Goal: Task Accomplishment & Management: Use online tool/utility

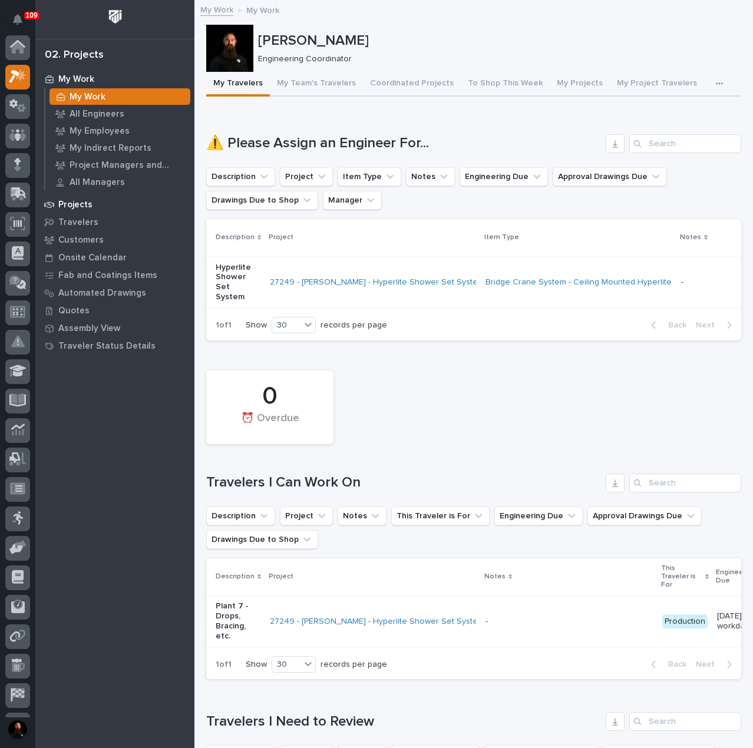
scroll to position [29, 0]
click at [66, 204] on p "Projects" at bounding box center [75, 205] width 34 height 11
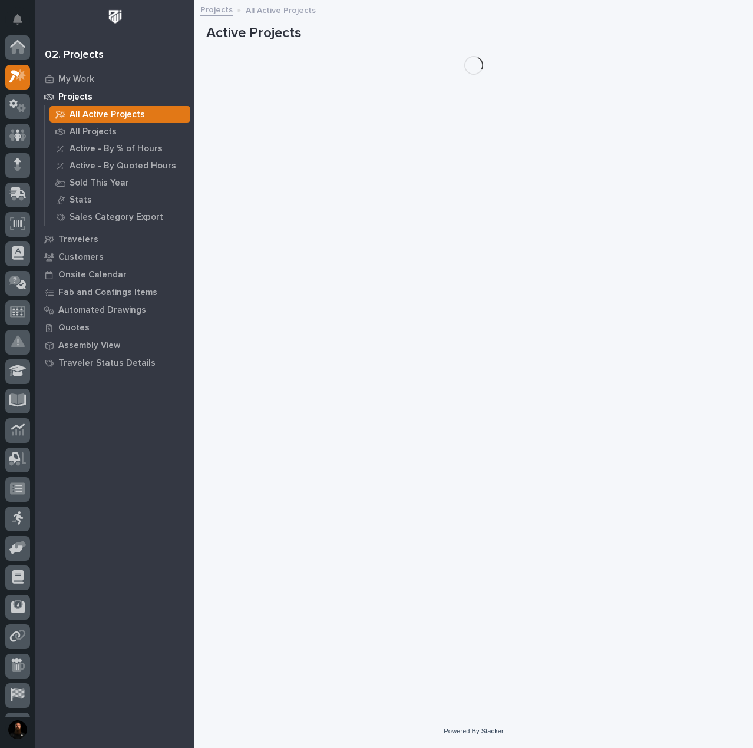
scroll to position [29, 0]
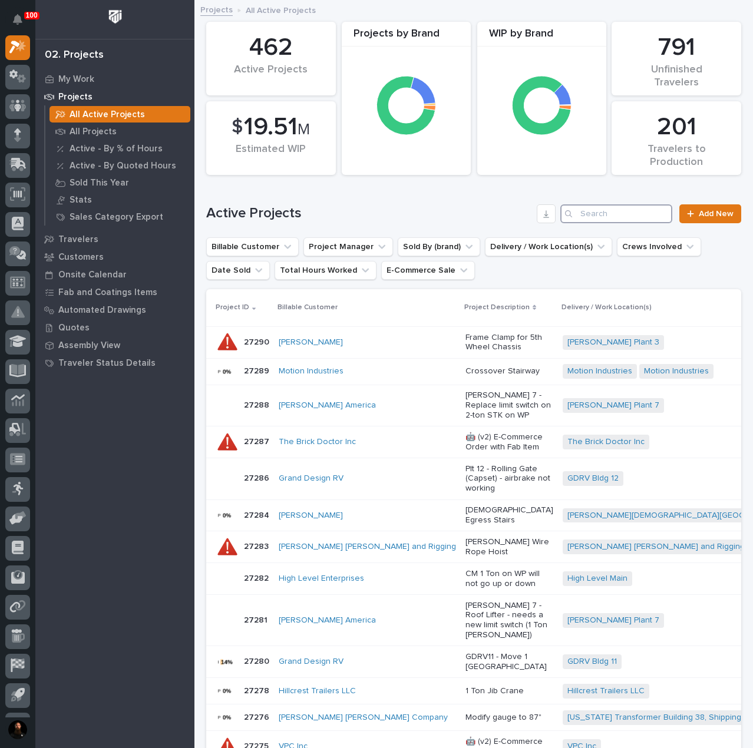
click at [613, 219] on input "Search" at bounding box center [616, 213] width 112 height 19
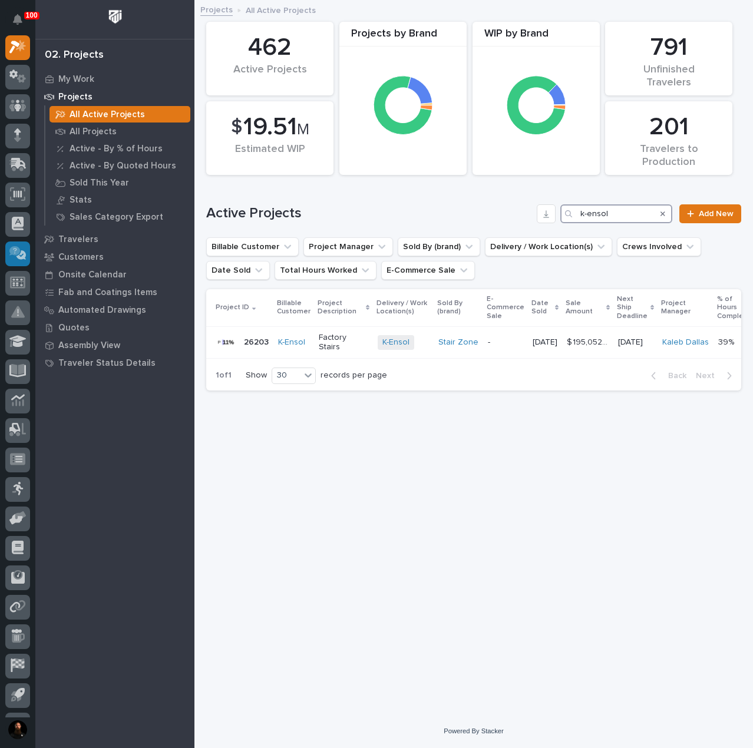
type input "k-ensol"
click at [236, 344] on div at bounding box center [228, 343] width 24 height 24
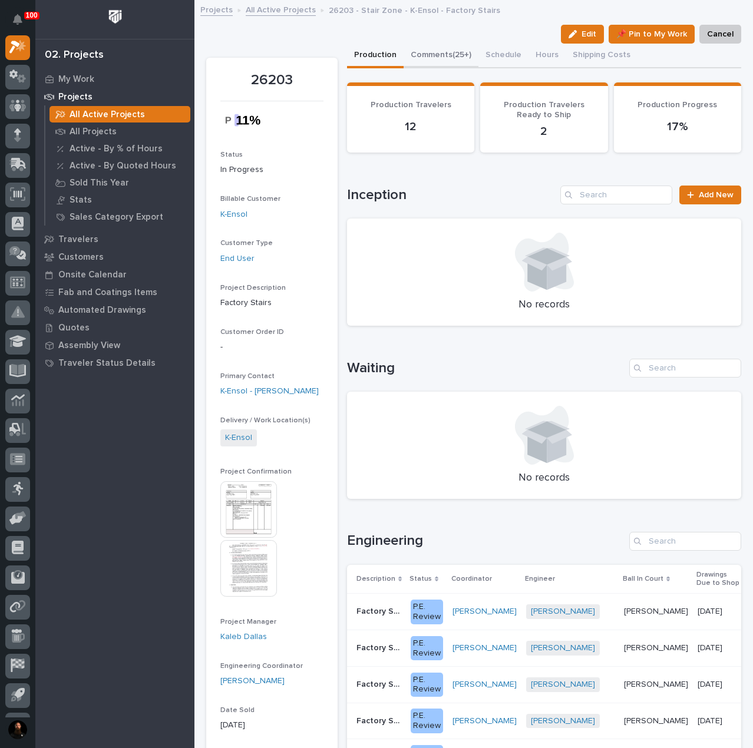
drag, startPoint x: 422, startPoint y: 52, endPoint x: 425, endPoint y: 85, distance: 32.5
click at [422, 52] on button "Comments (25+)" at bounding box center [441, 56] width 75 height 25
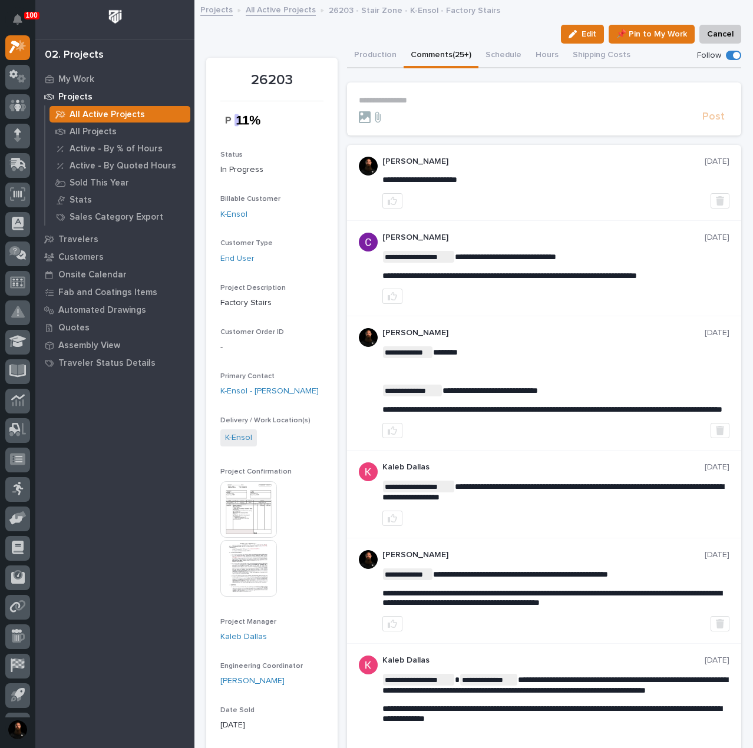
drag, startPoint x: 424, startPoint y: 85, endPoint x: 418, endPoint y: 97, distance: 13.5
click at [424, 86] on section "**********" at bounding box center [544, 109] width 394 height 53
click at [418, 97] on p "**********" at bounding box center [544, 100] width 371 height 10
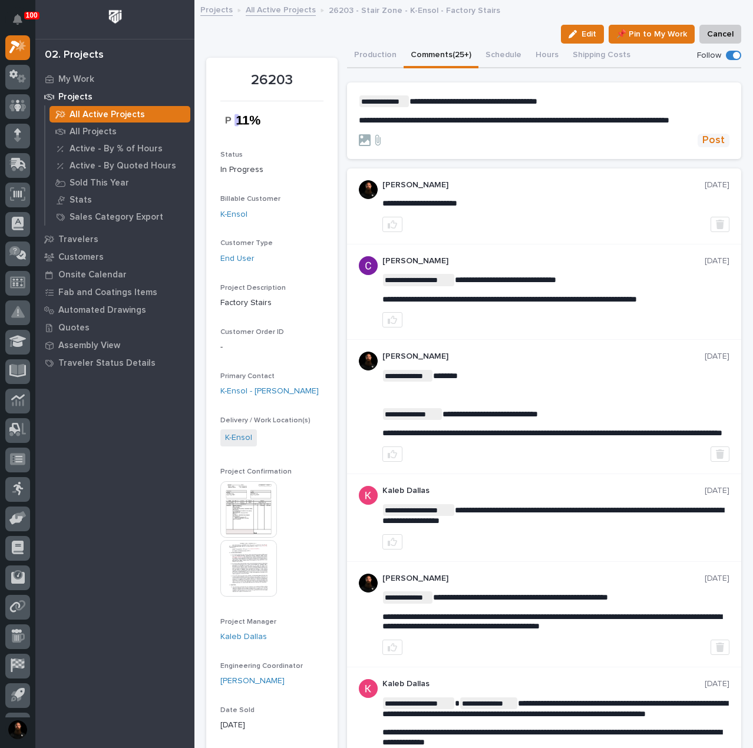
click at [702, 147] on span "Post" at bounding box center [713, 141] width 22 height 14
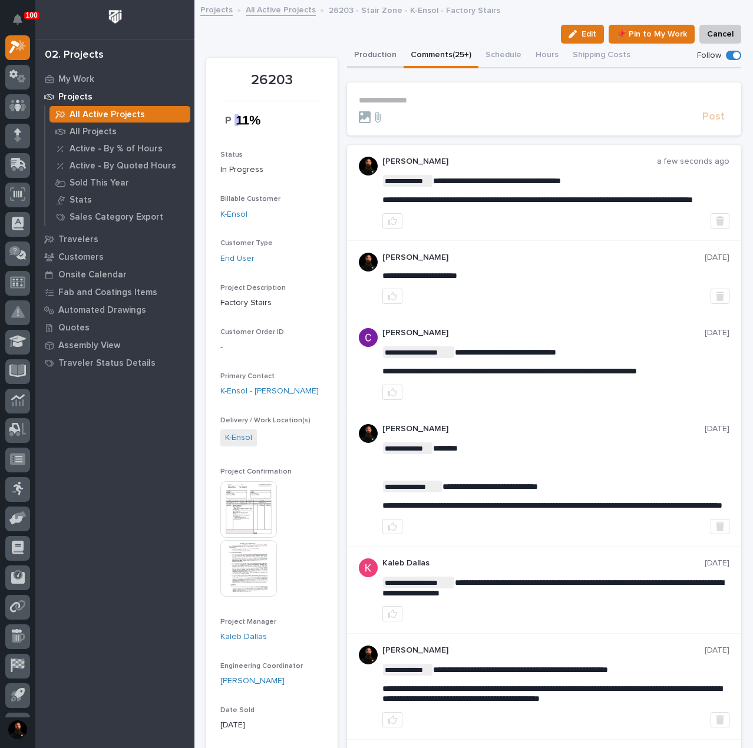
click at [363, 48] on button "Production" at bounding box center [375, 56] width 57 height 25
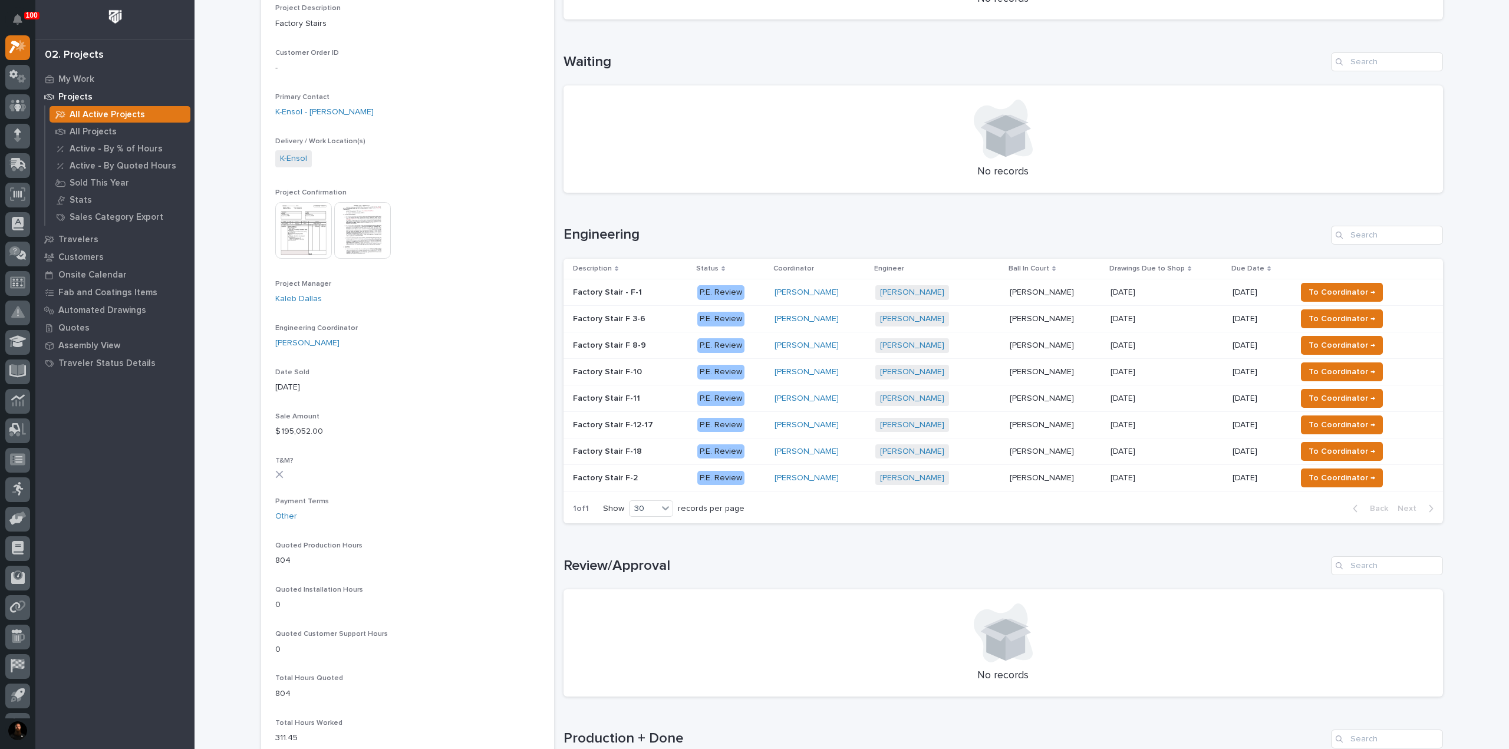
scroll to position [314, 0]
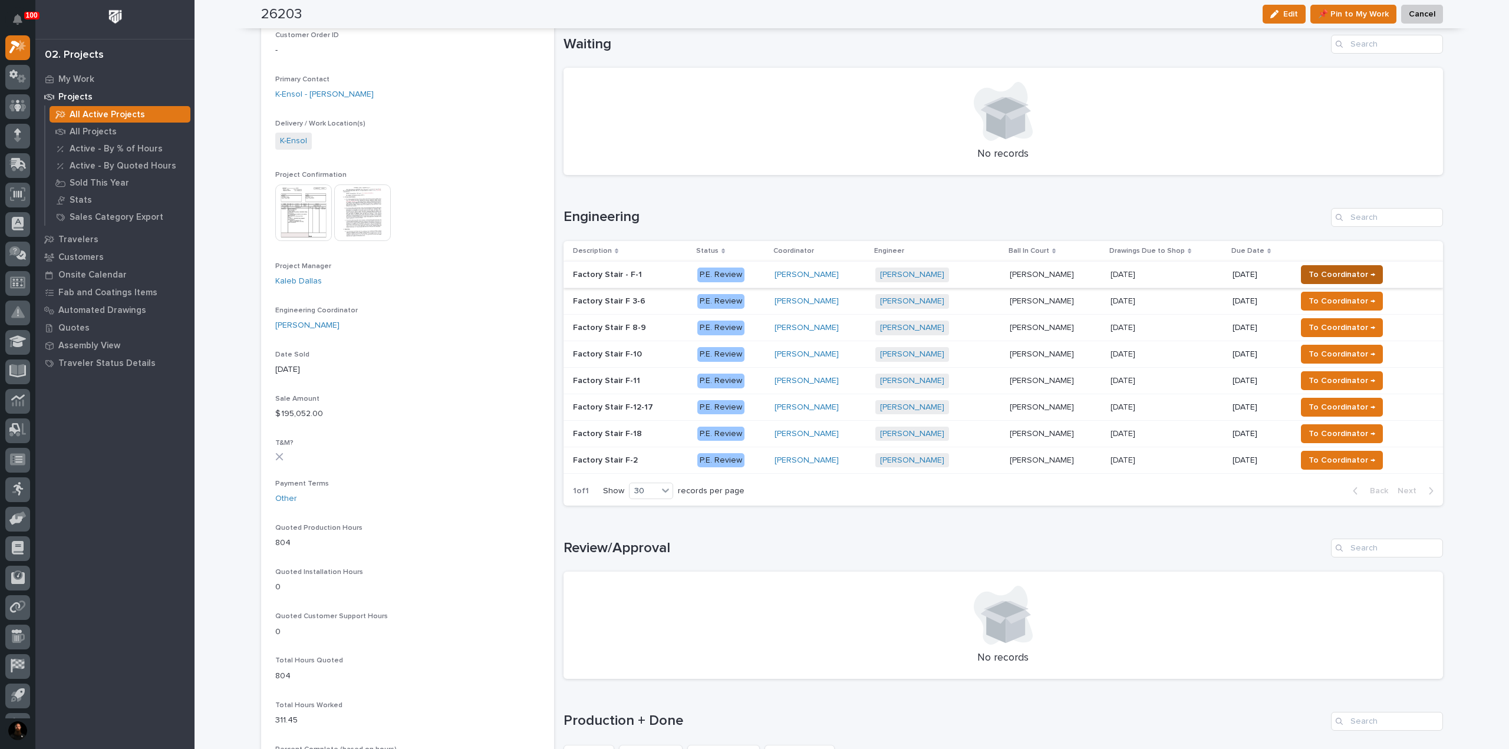
click at [753, 270] on span "To Coordinator →" at bounding box center [1341, 275] width 67 height 14
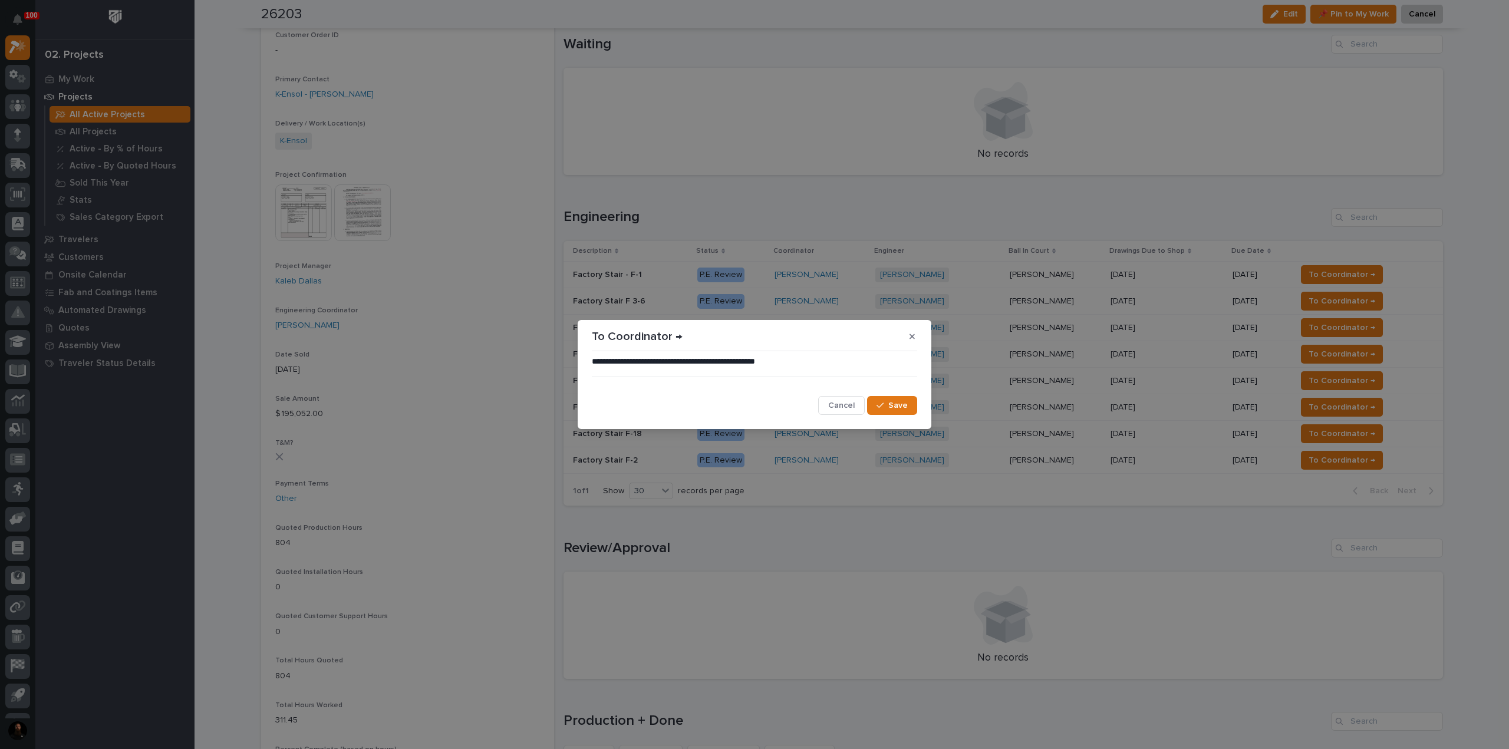
click at [753, 398] on button "Save" at bounding box center [892, 405] width 50 height 19
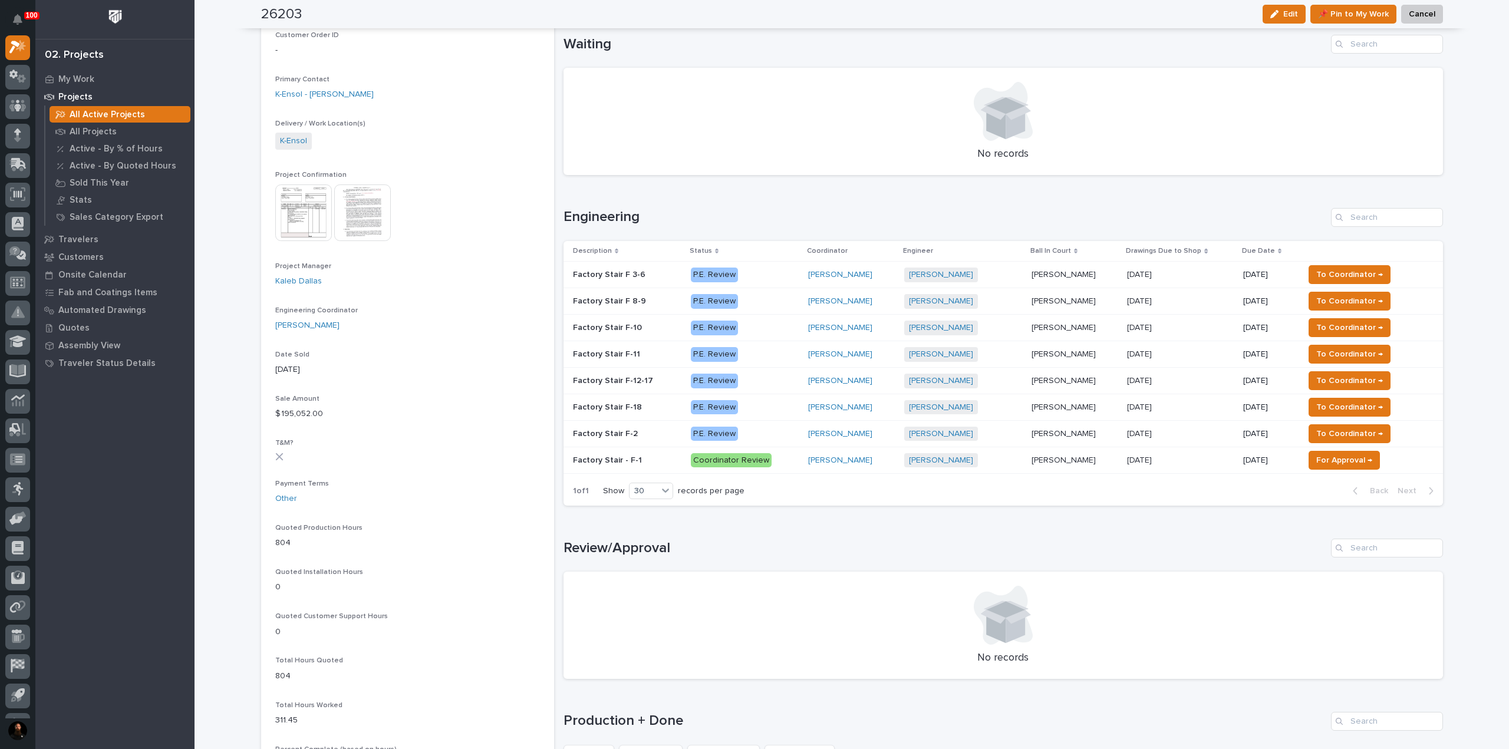
click at [753, 276] on span "To Coordinator →" at bounding box center [1349, 275] width 67 height 14
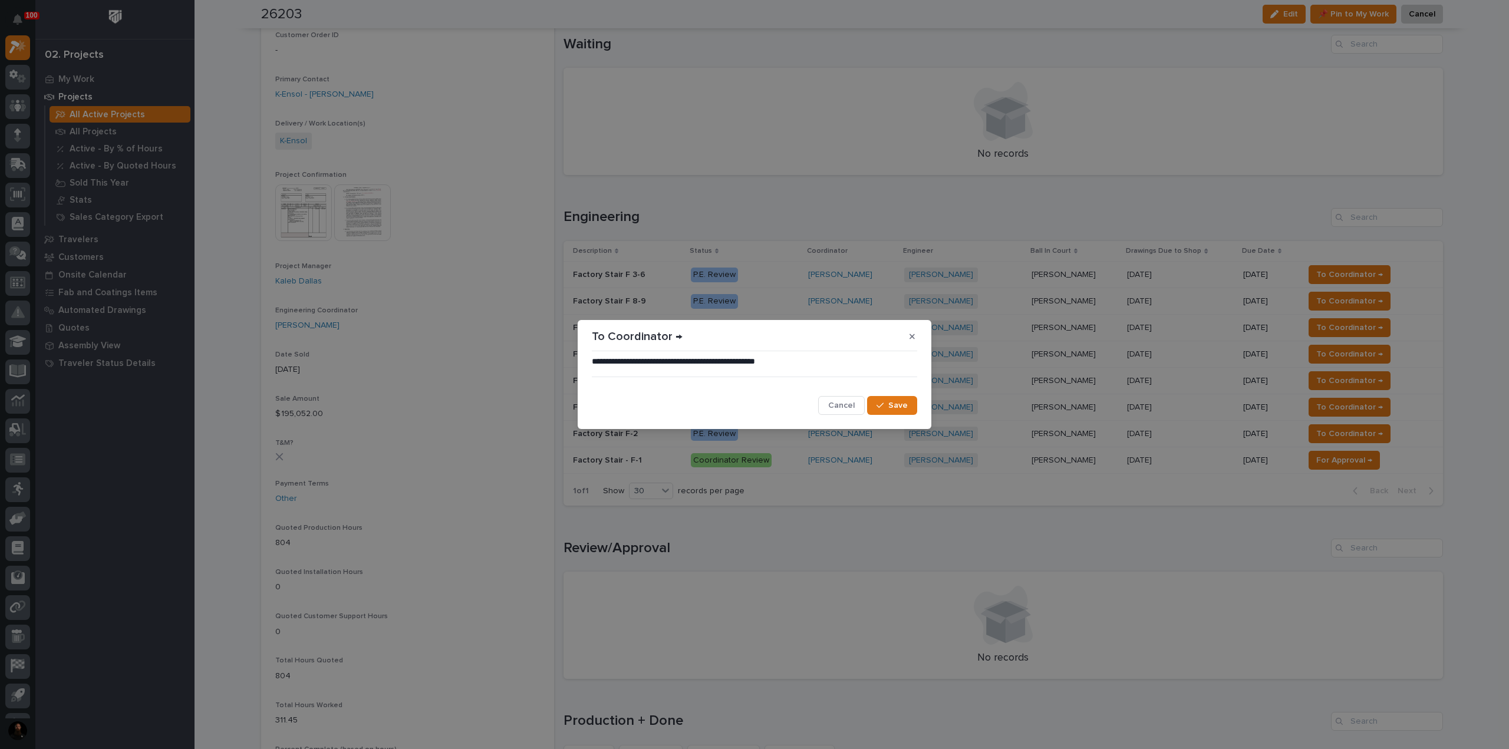
click at [753, 406] on span "Save" at bounding box center [897, 405] width 19 height 11
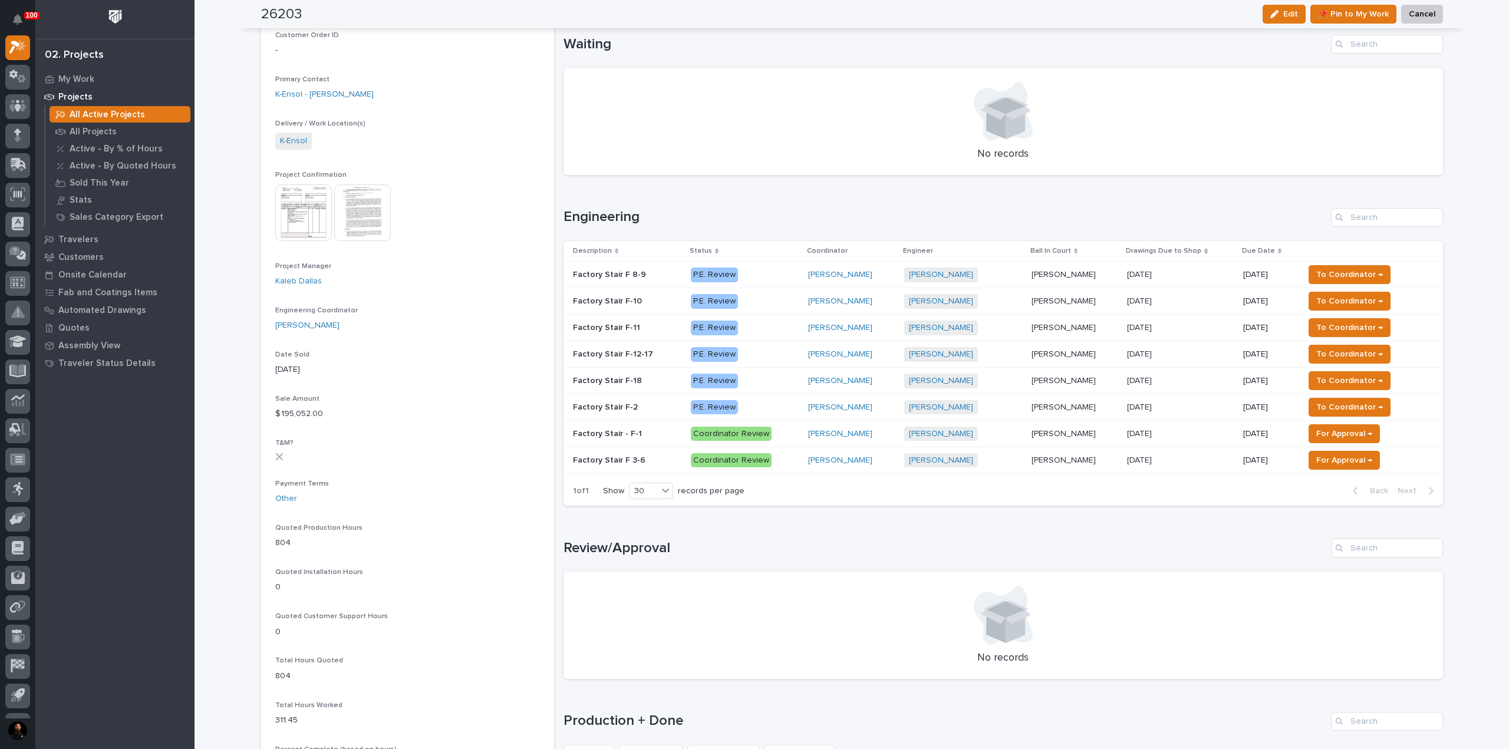
click at [753, 274] on span "To Coordinator →" at bounding box center [1349, 275] width 67 height 14
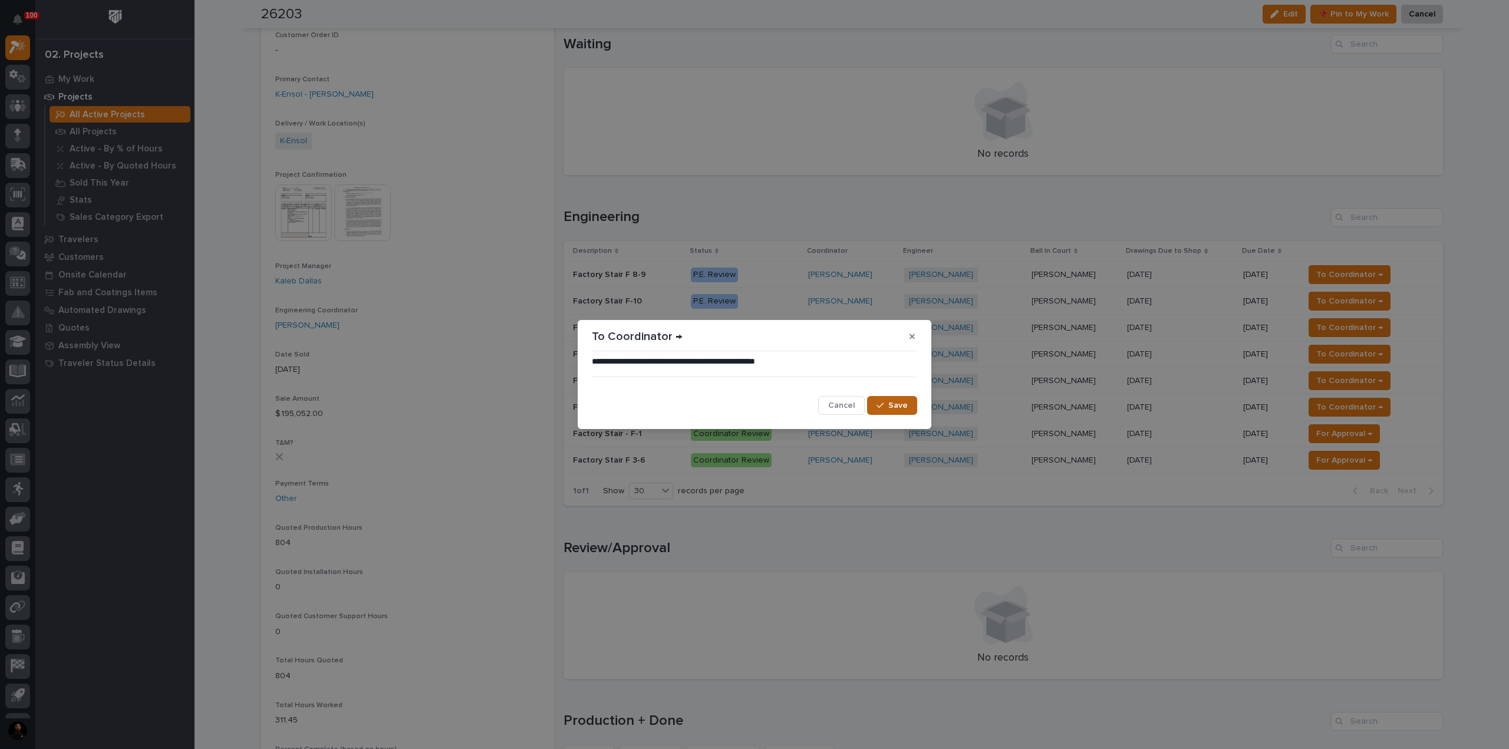
click at [753, 407] on div "button" at bounding box center [882, 405] width 12 height 8
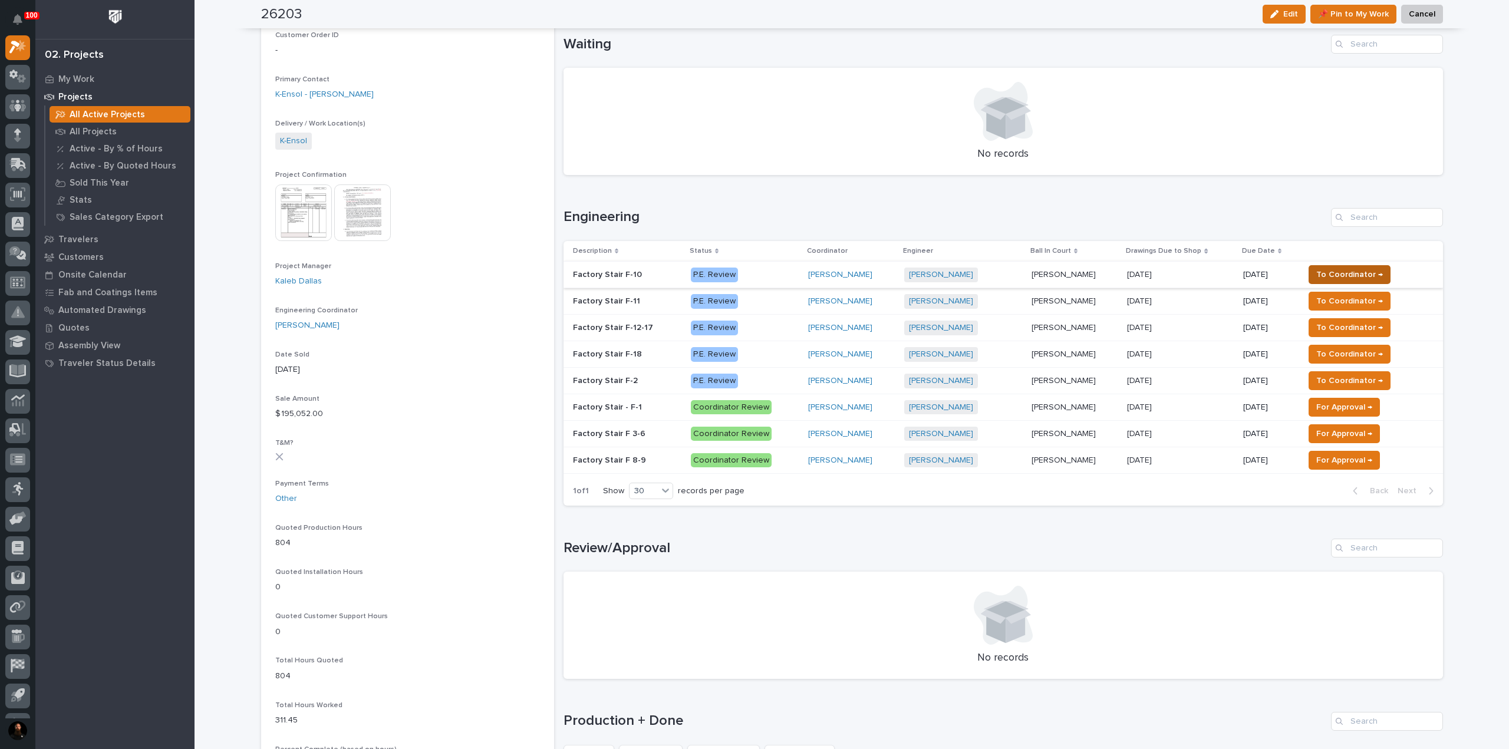
click at [753, 276] on span "To Coordinator →" at bounding box center [1349, 275] width 67 height 14
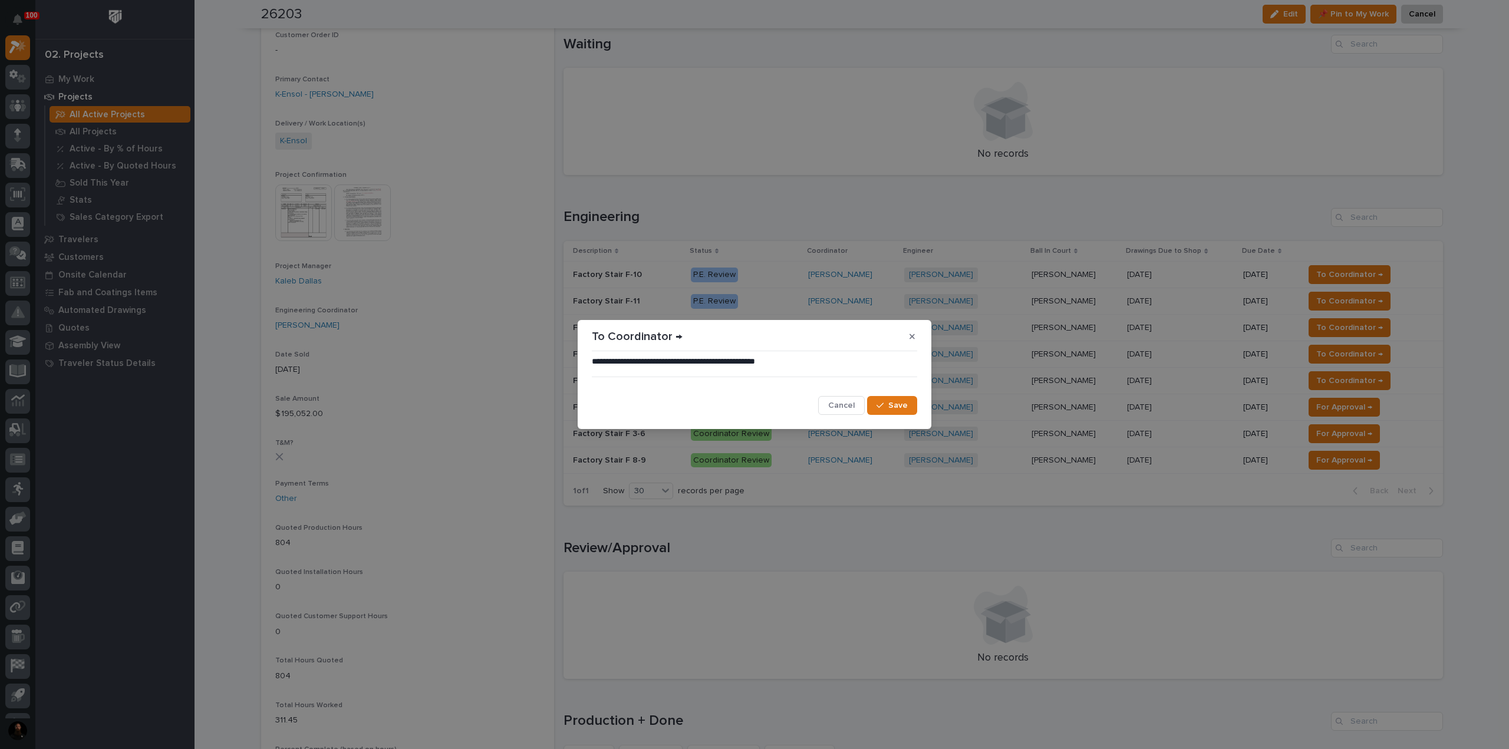
click at [753, 405] on icon "button" at bounding box center [879, 405] width 7 height 8
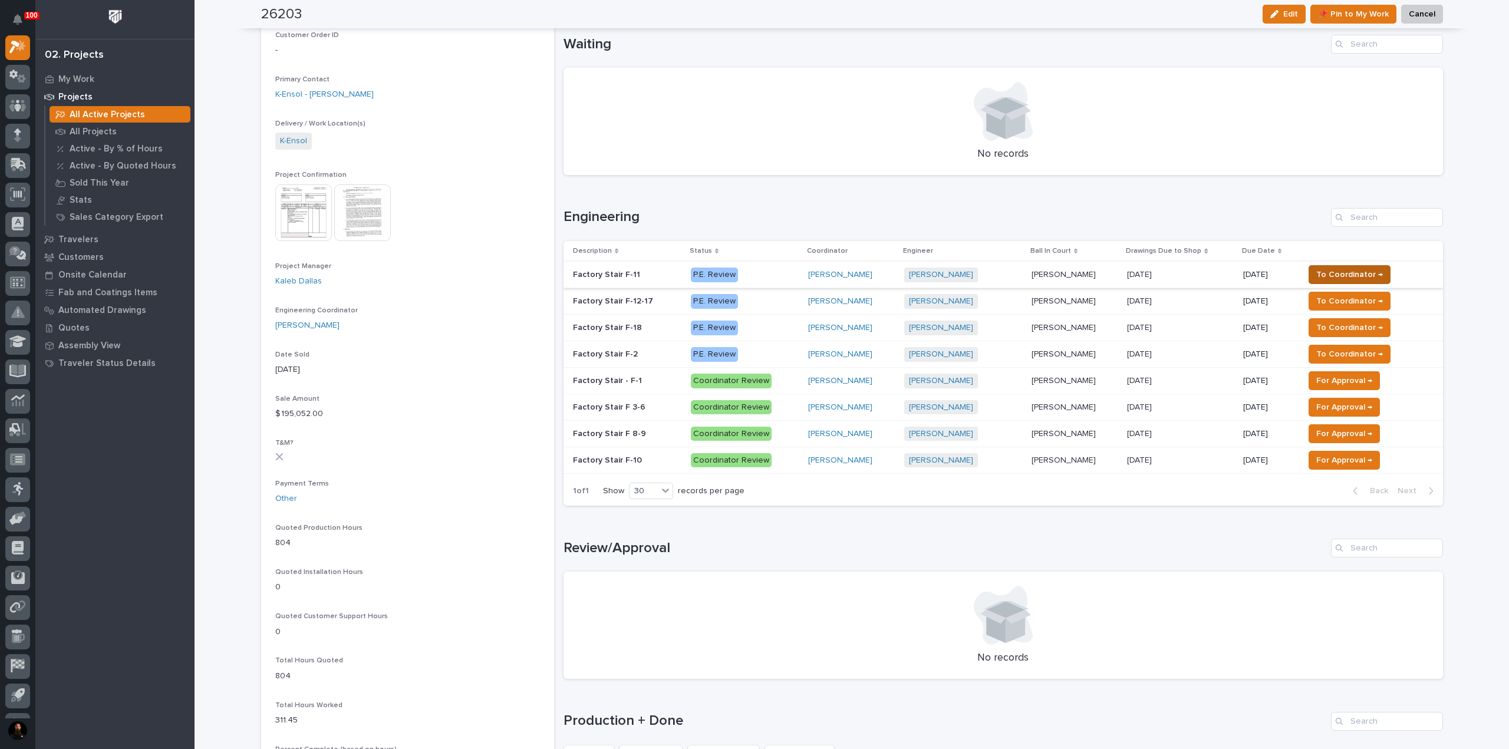
click at [753, 271] on span "To Coordinator →" at bounding box center [1349, 275] width 67 height 14
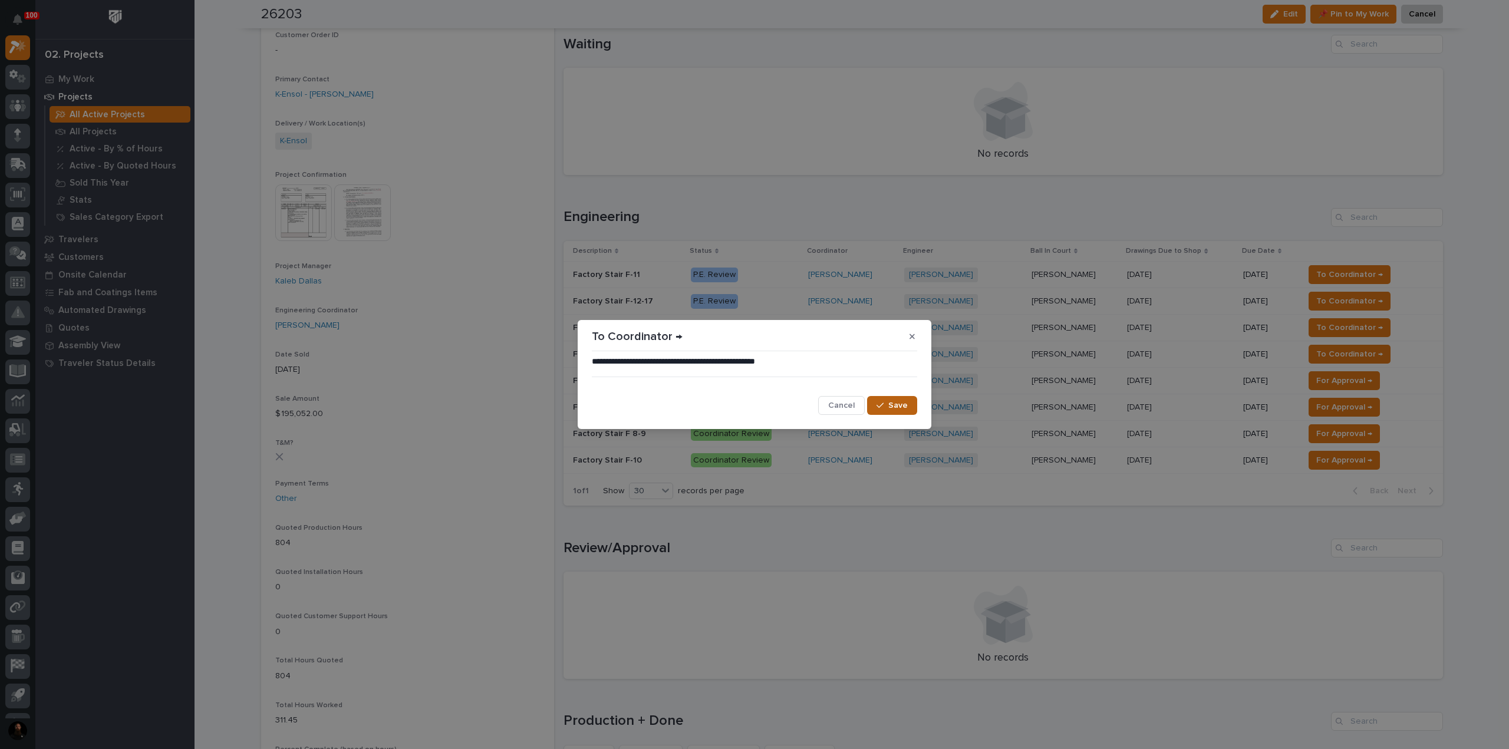
click at [753, 405] on span "Save" at bounding box center [897, 405] width 19 height 11
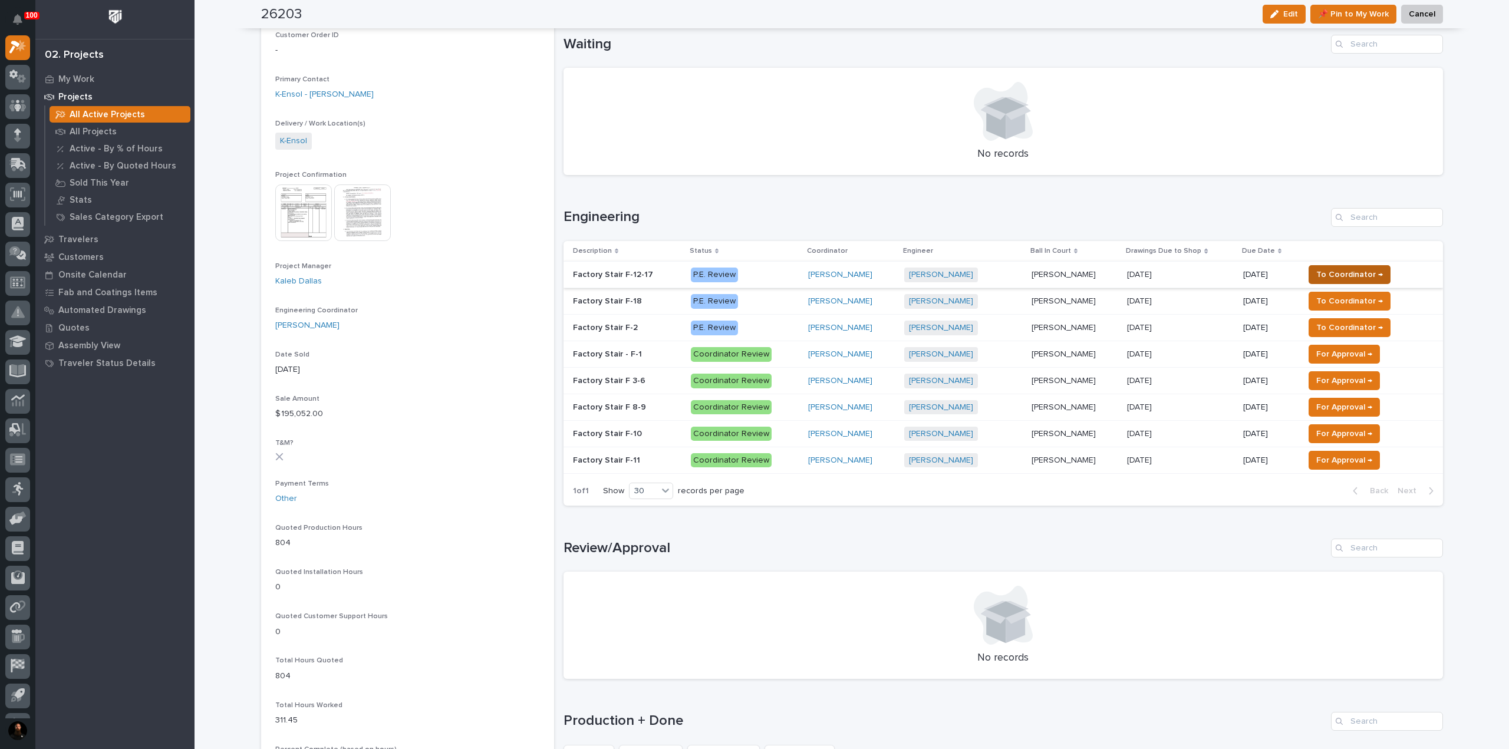
click at [753, 274] on span "To Coordinator →" at bounding box center [1349, 275] width 67 height 14
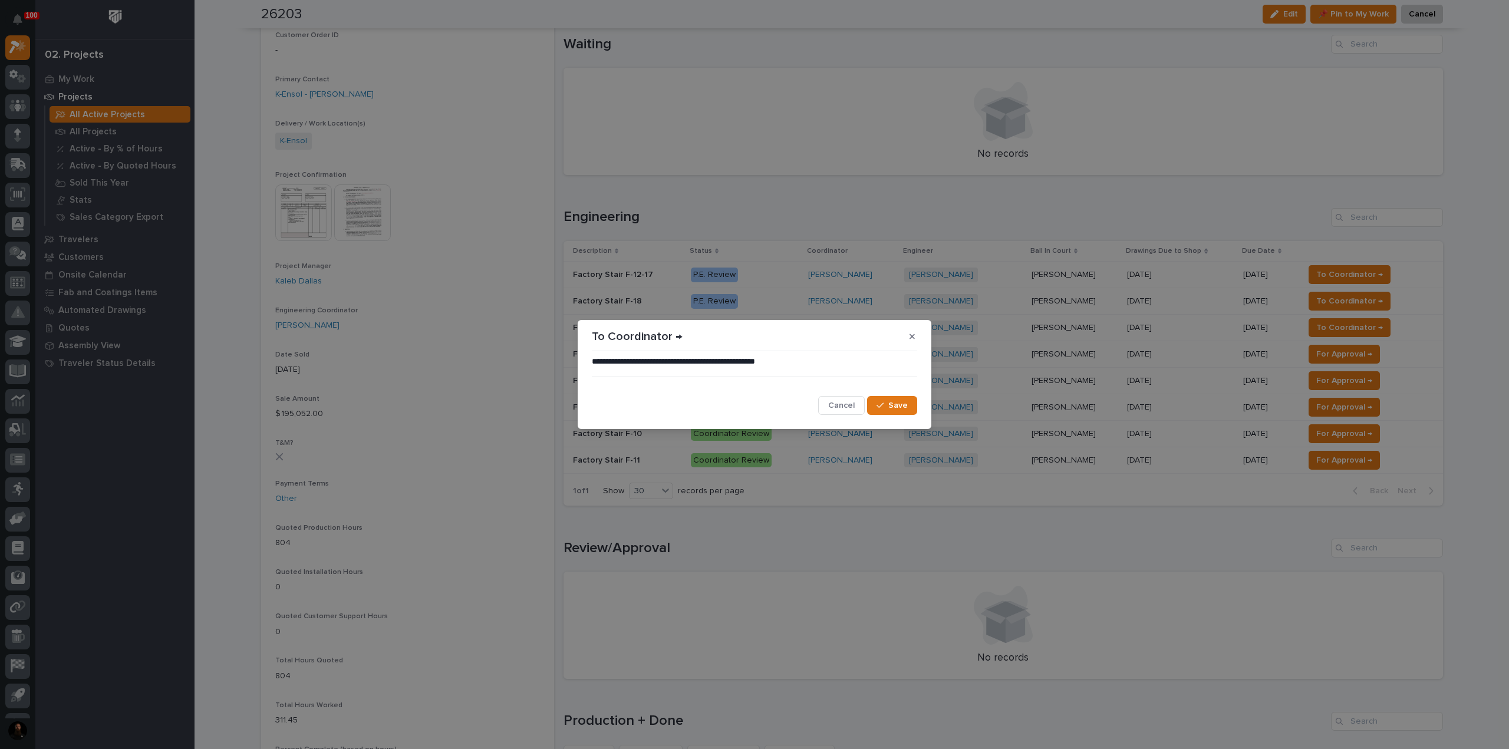
click at [753, 403] on button "Save" at bounding box center [892, 405] width 50 height 19
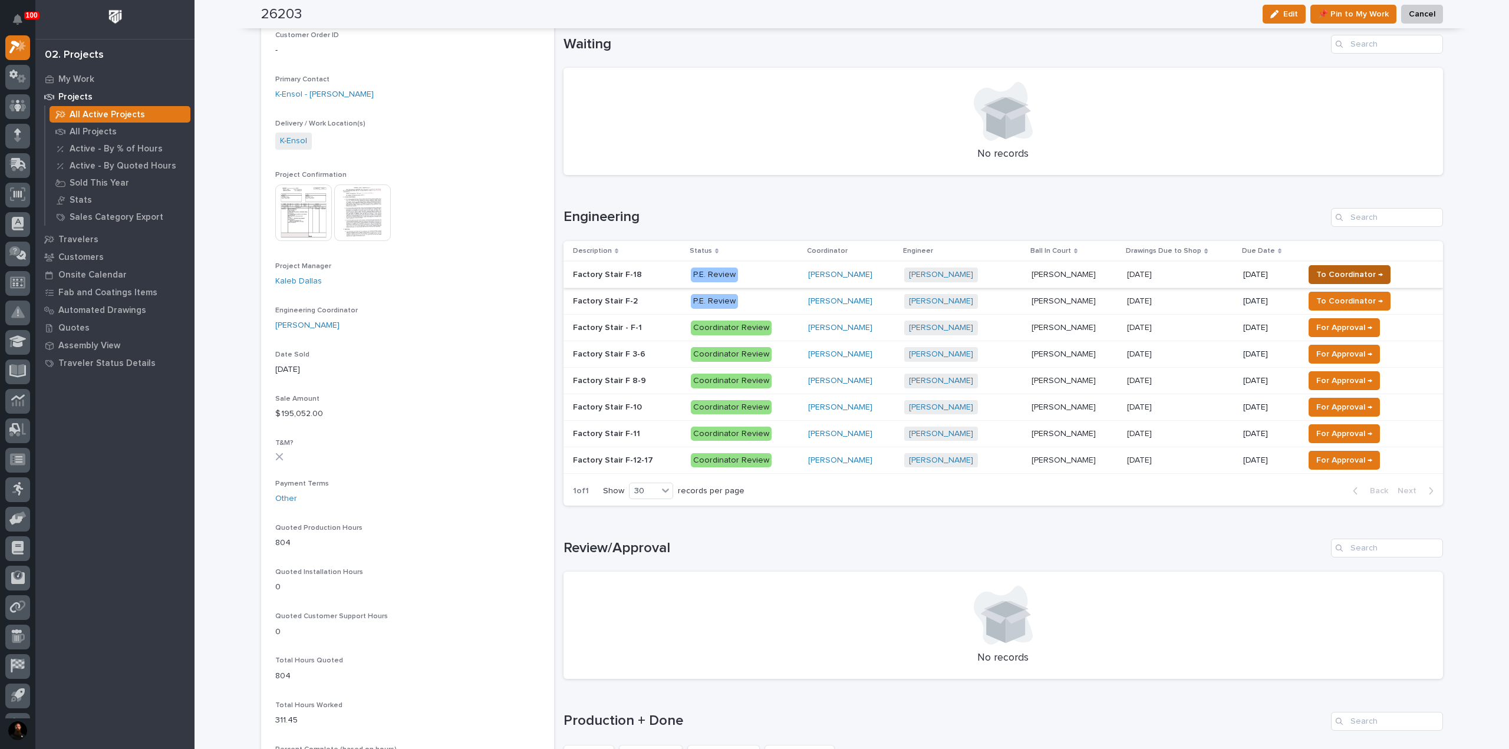
click at [753, 273] on span "To Coordinator →" at bounding box center [1349, 275] width 67 height 14
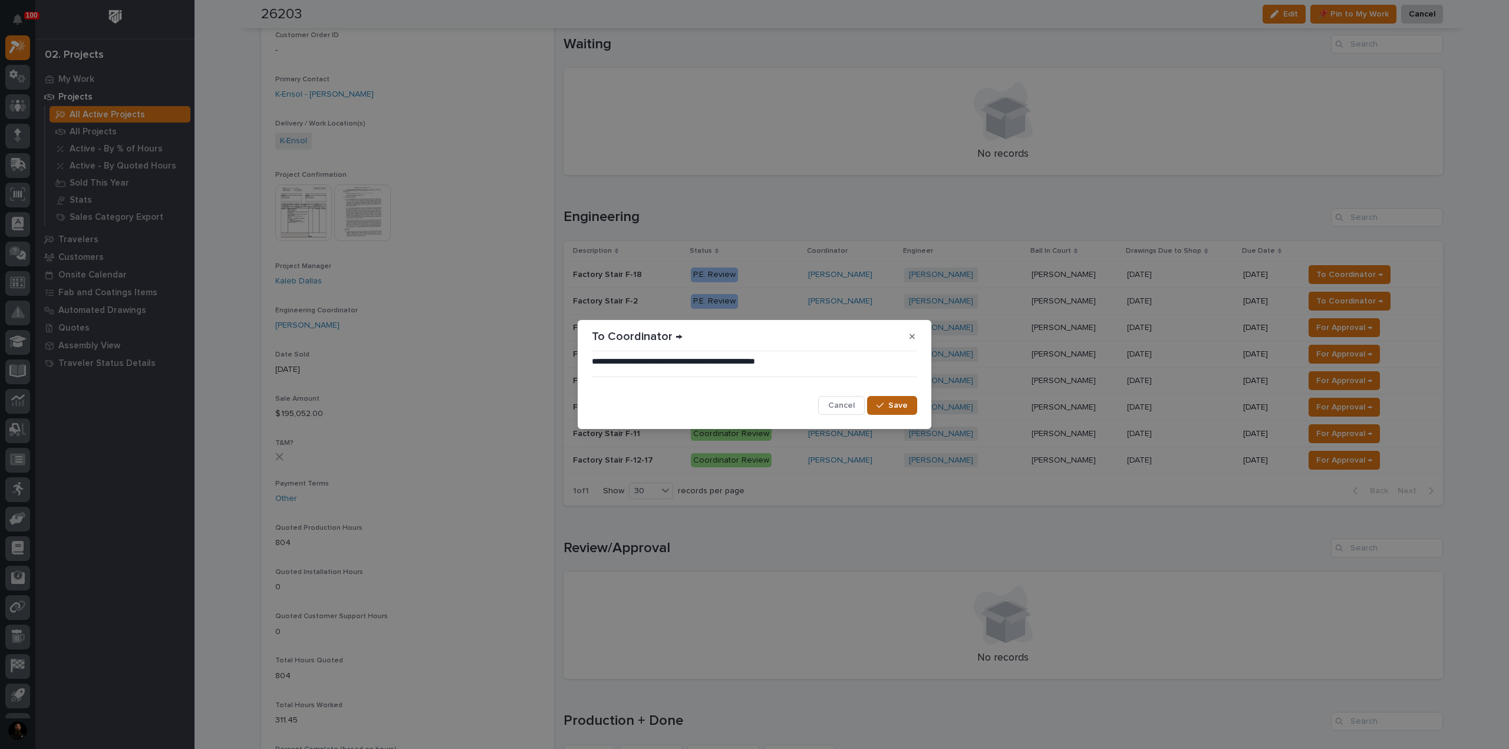
click at [753, 405] on div "button" at bounding box center [882, 405] width 12 height 8
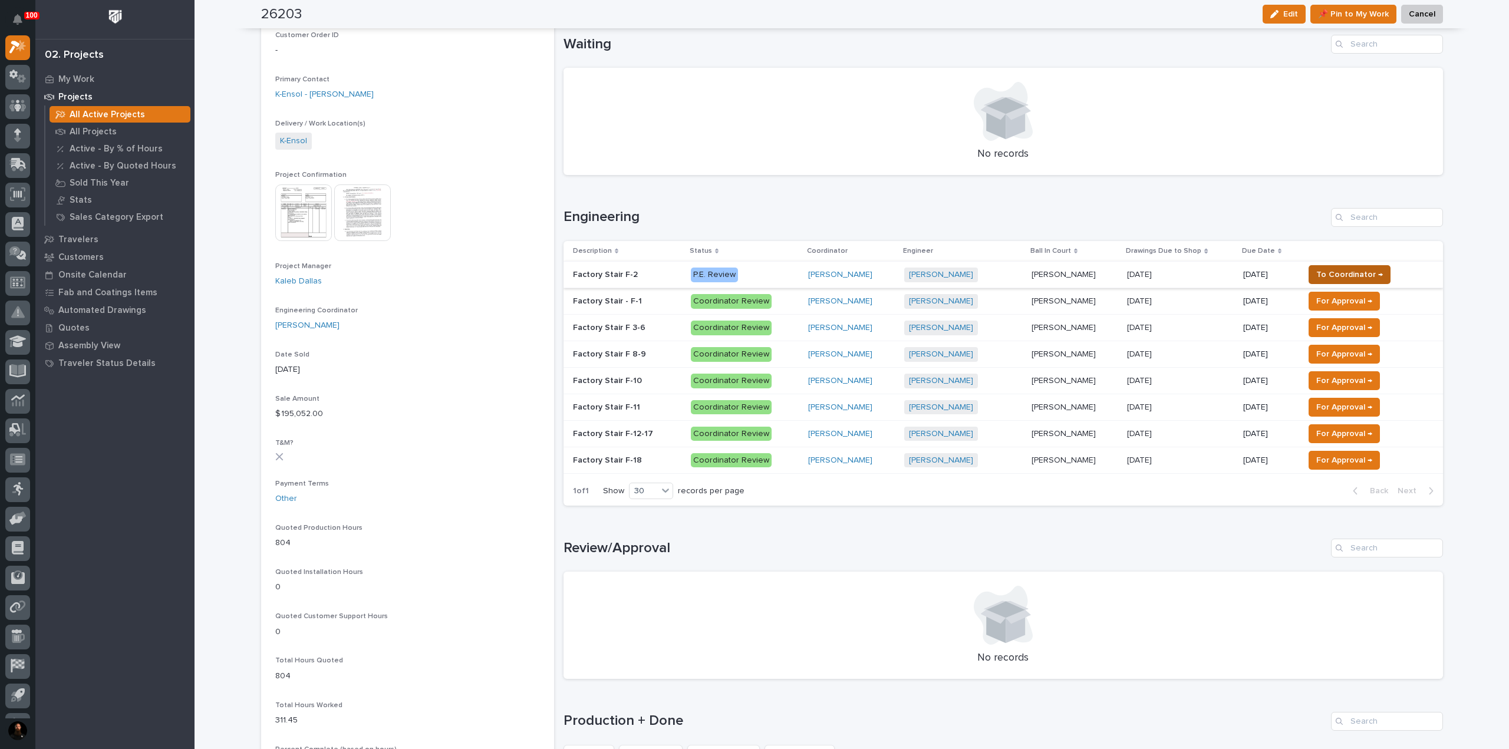
click at [753, 270] on span "To Coordinator →" at bounding box center [1349, 275] width 67 height 14
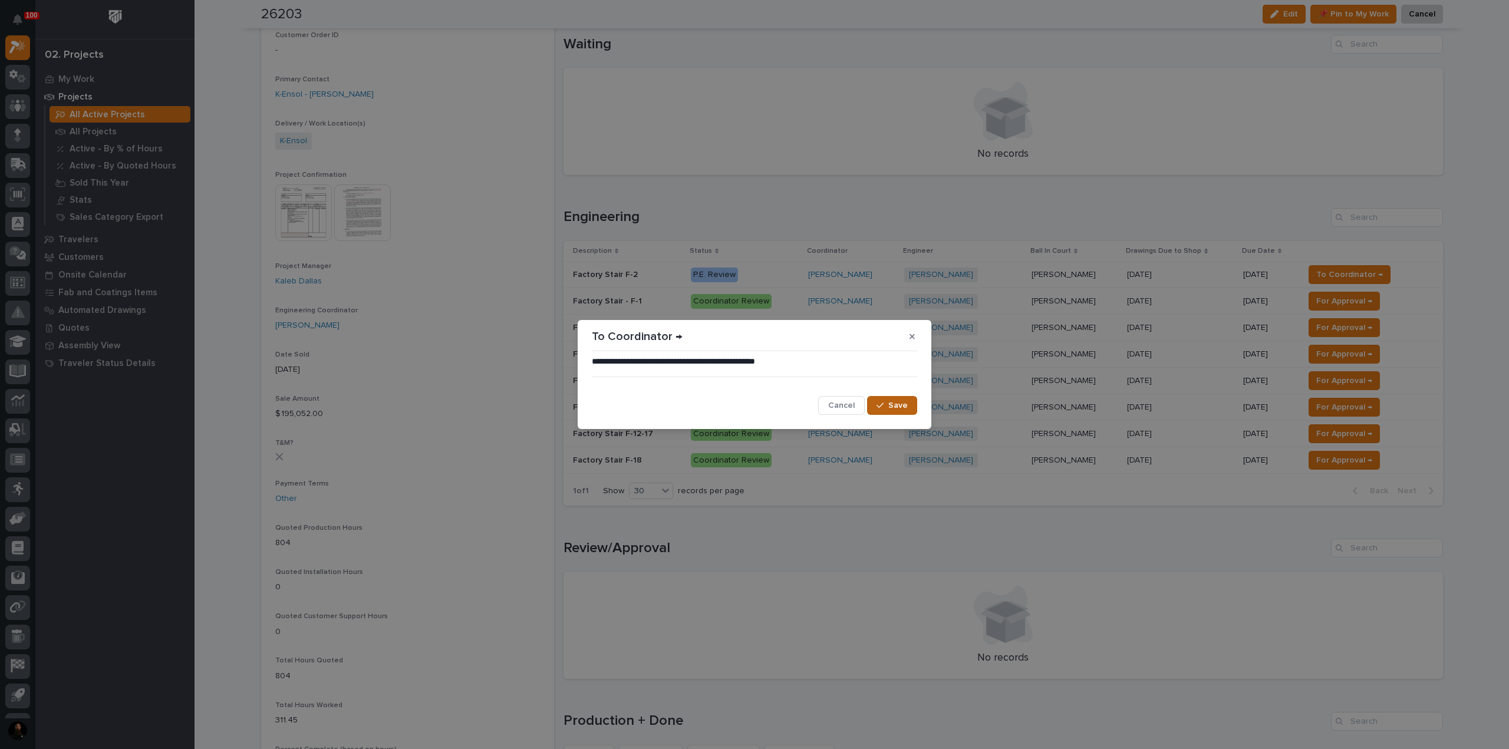
click at [753, 404] on span "Save" at bounding box center [897, 405] width 19 height 11
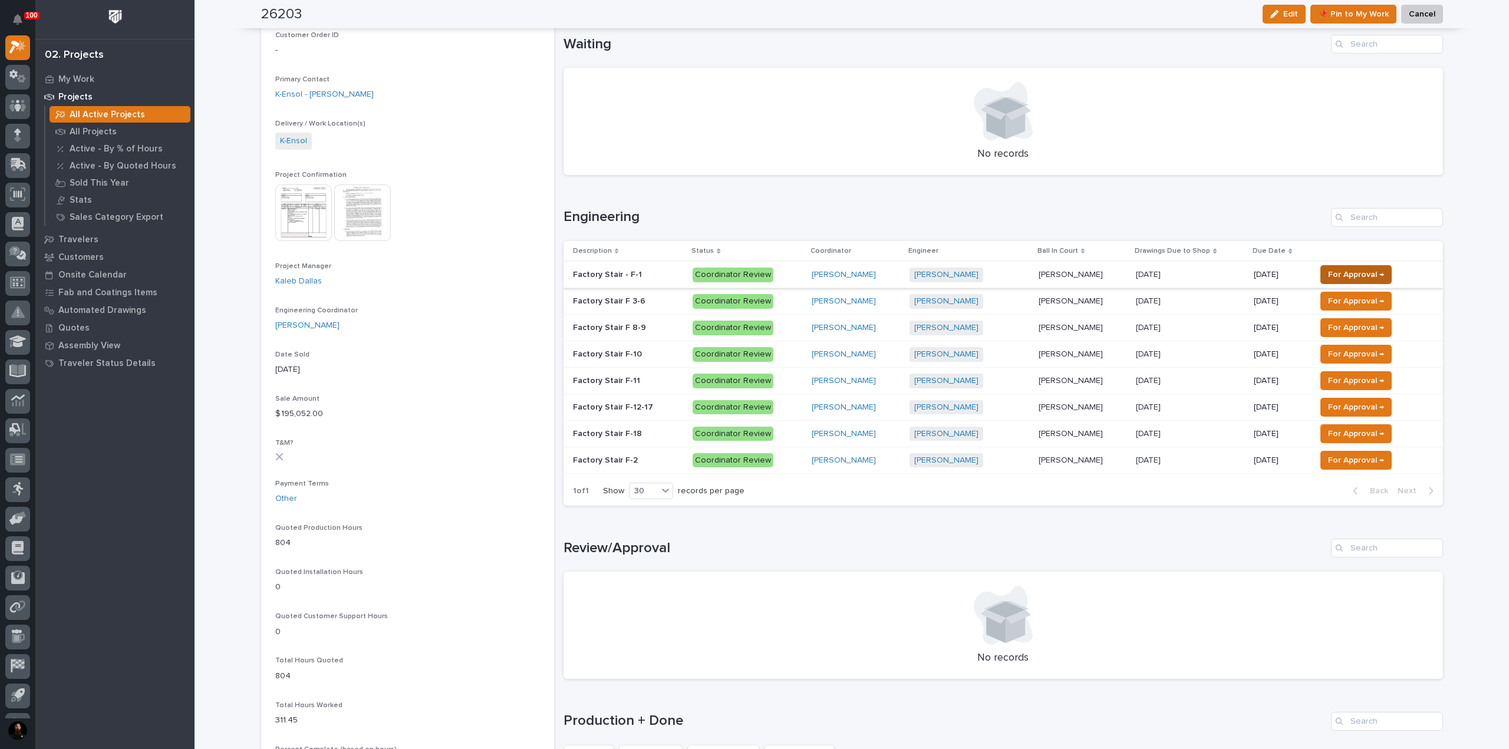
click at [753, 268] on span "For Approval →" at bounding box center [1356, 275] width 56 height 14
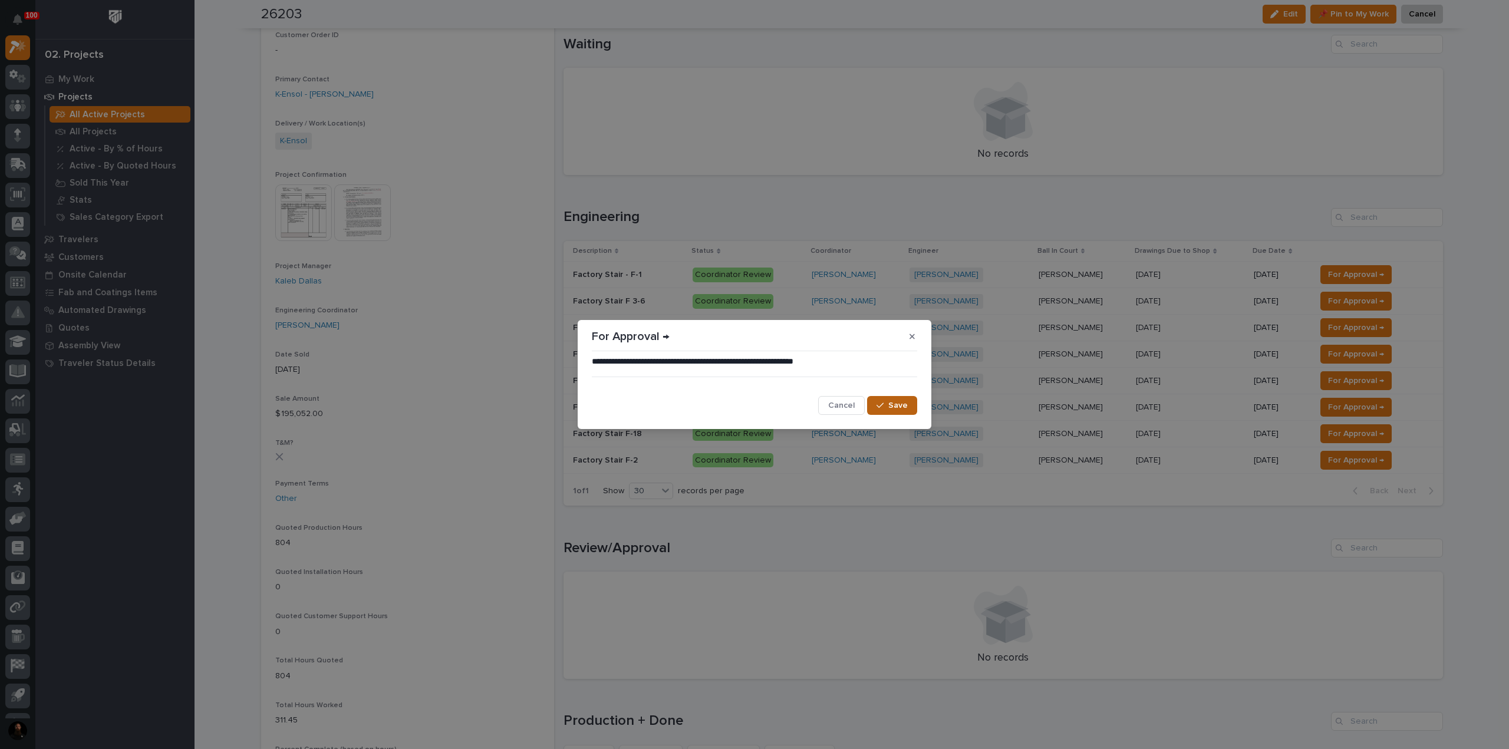
click at [753, 408] on span "Save" at bounding box center [897, 405] width 19 height 11
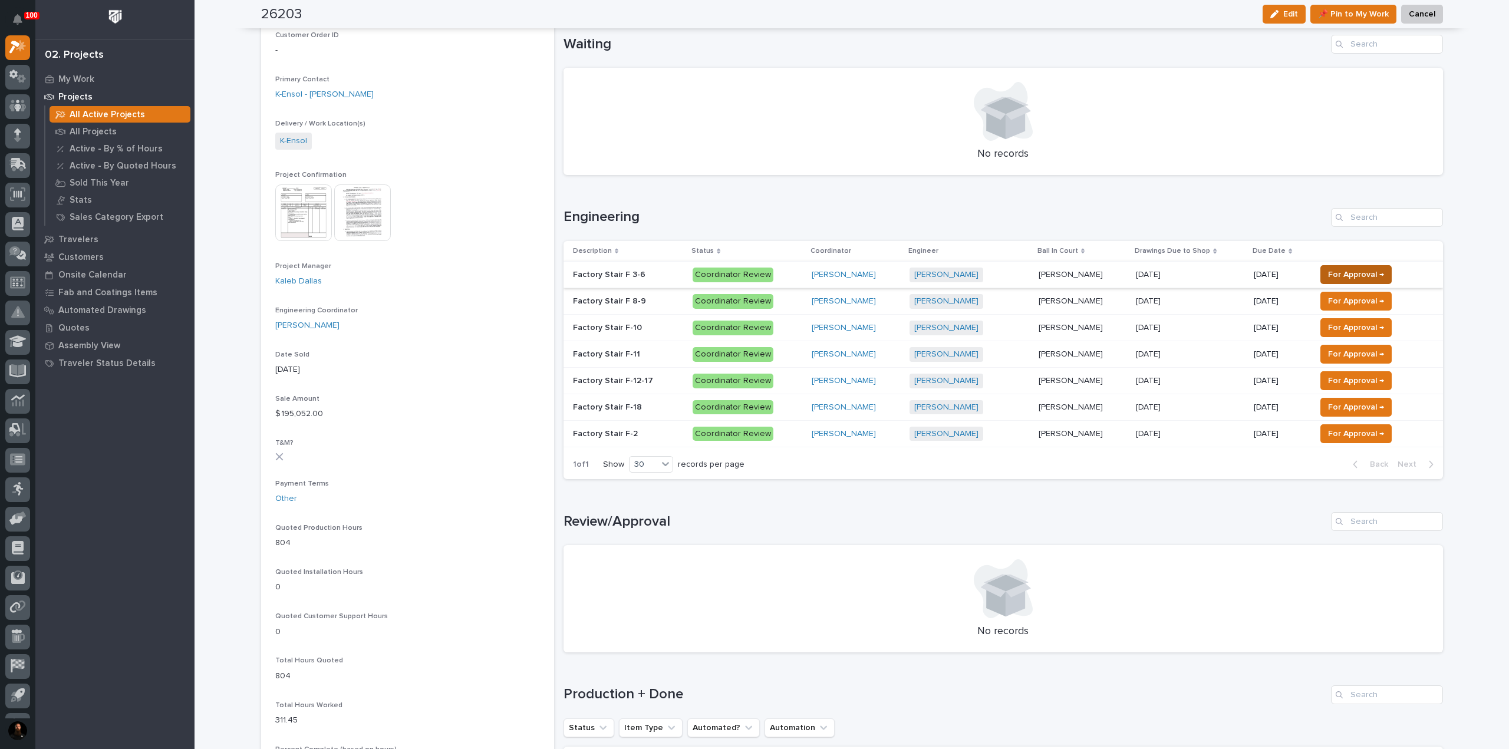
click at [753, 270] on span "For Approval →" at bounding box center [1356, 275] width 56 height 14
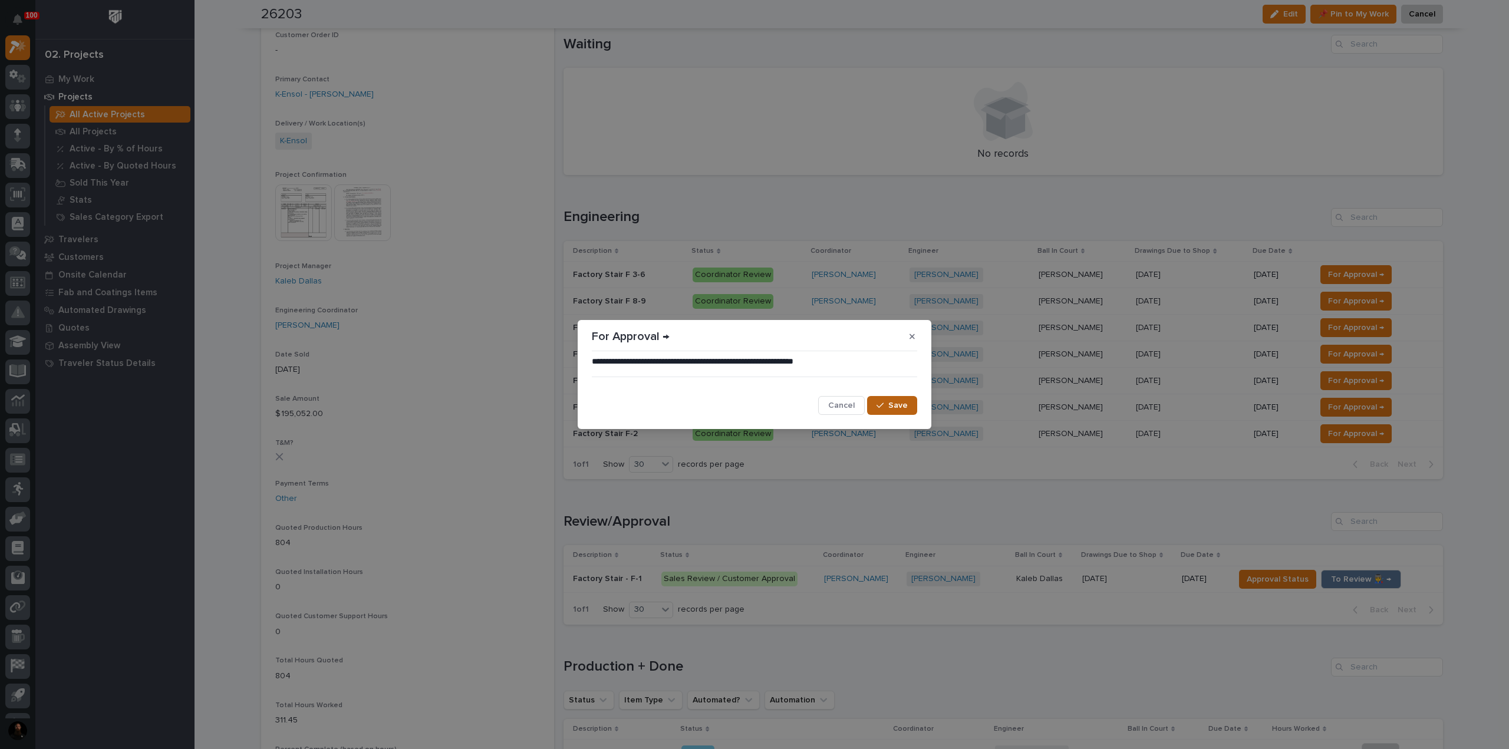
click at [753, 404] on span "Save" at bounding box center [897, 405] width 19 height 11
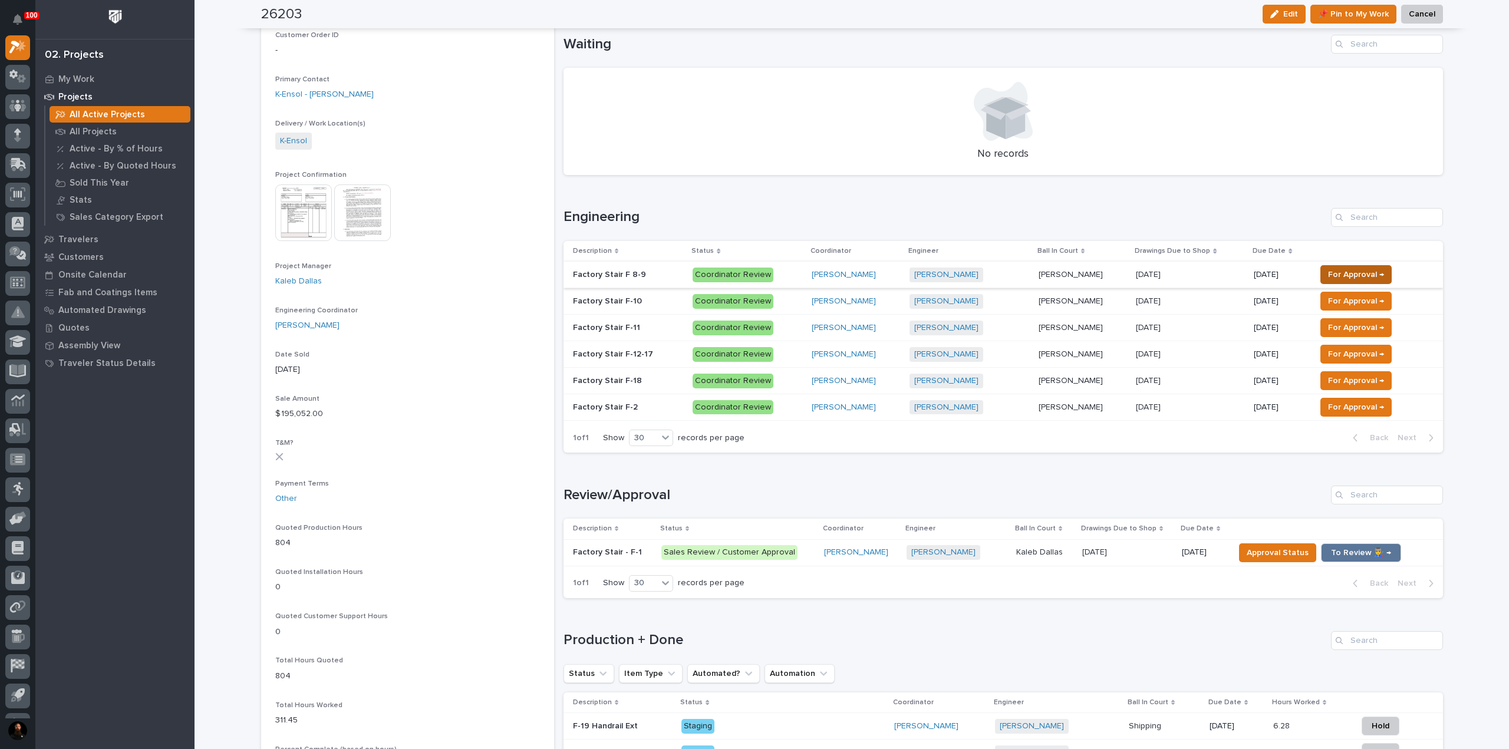
click at [753, 272] on span "For Approval →" at bounding box center [1356, 275] width 56 height 14
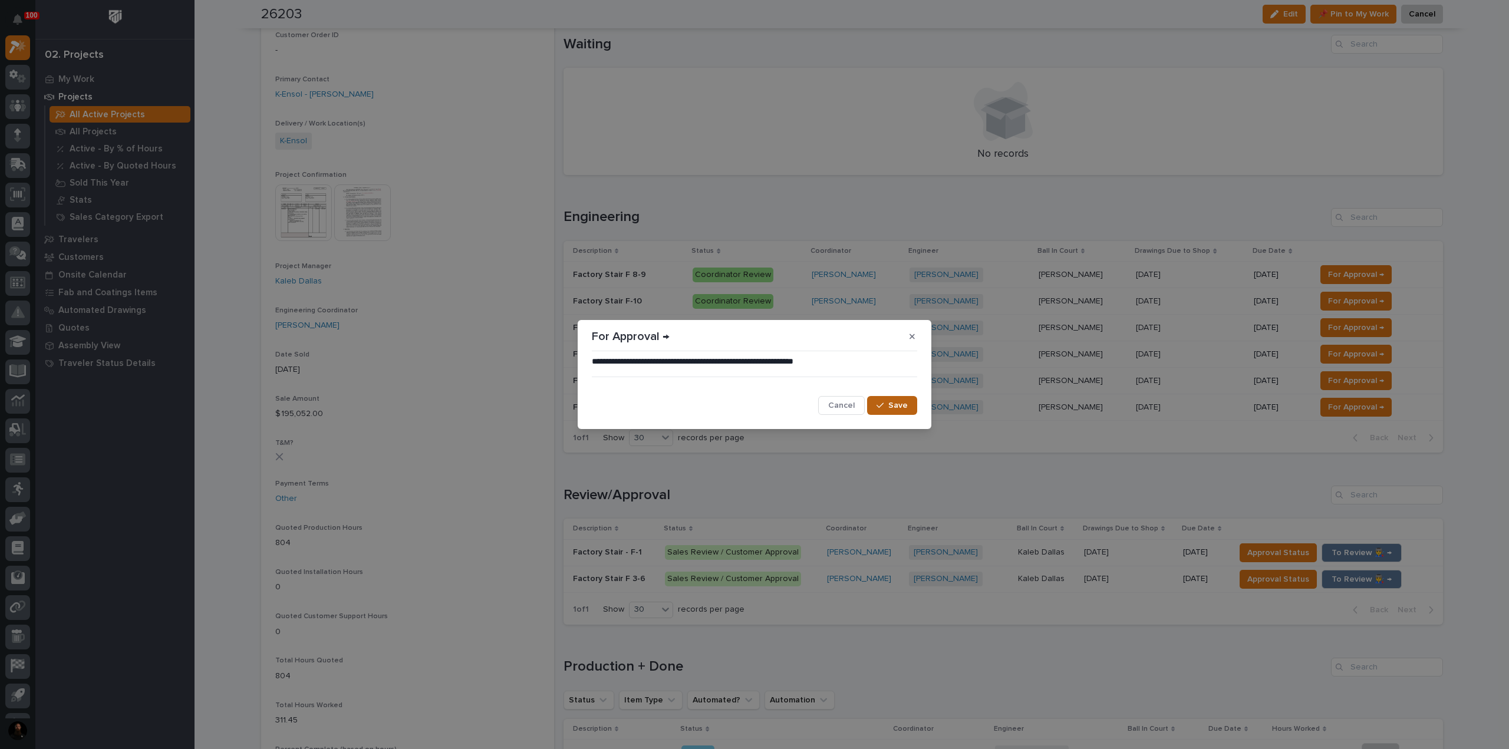
click at [753, 400] on span "Save" at bounding box center [897, 405] width 19 height 11
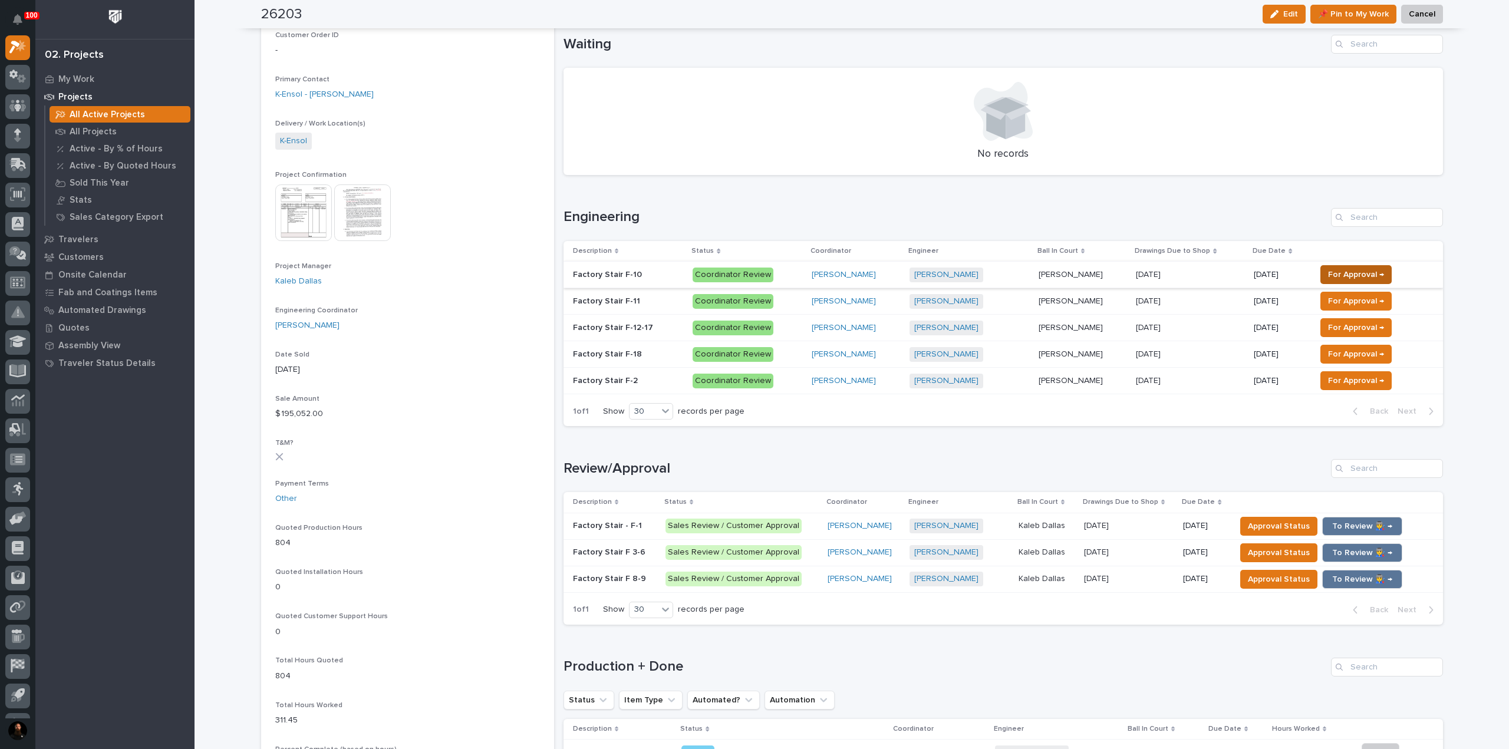
click at [753, 269] on span "For Approval →" at bounding box center [1356, 275] width 56 height 14
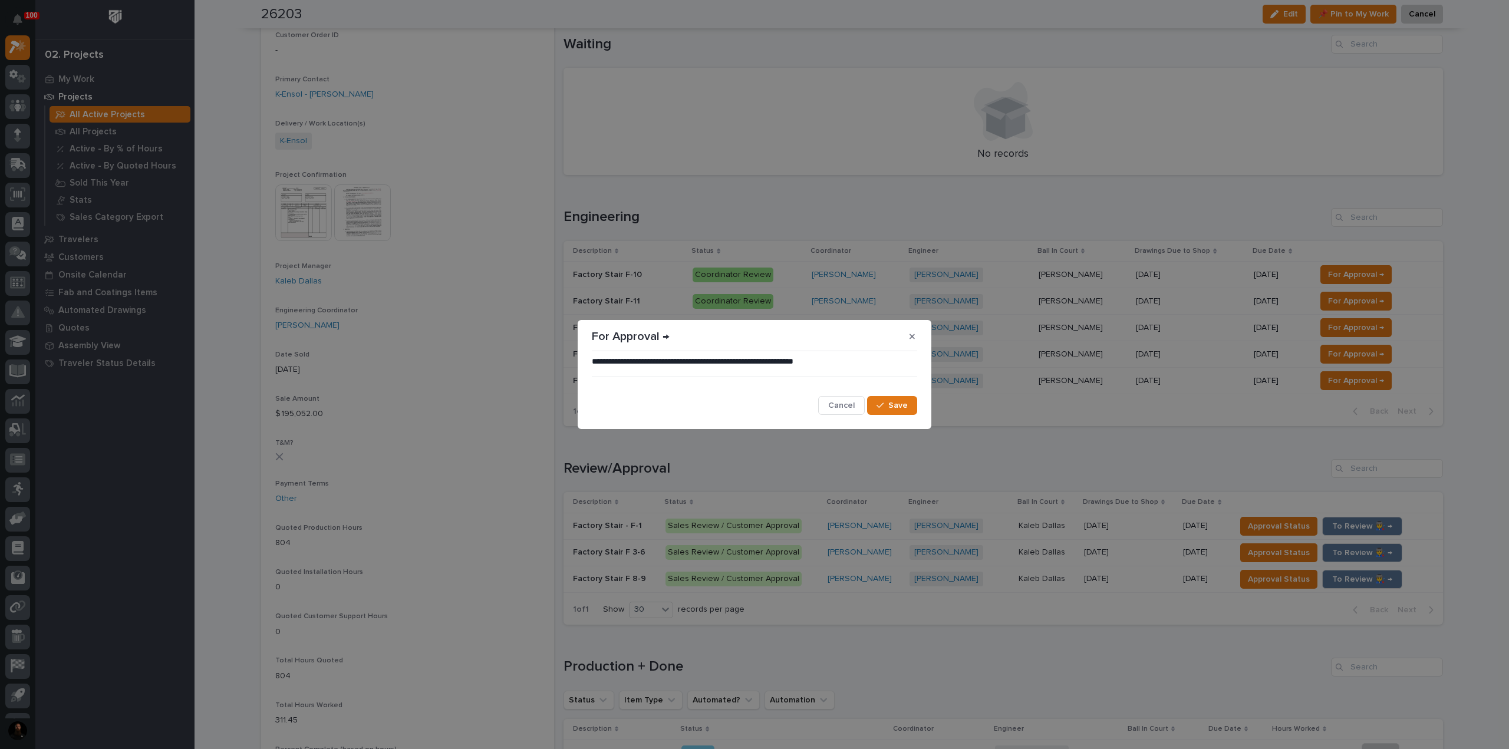
click at [753, 395] on div "**********" at bounding box center [754, 386] width 325 height 60
click at [753, 401] on span "Save" at bounding box center [897, 405] width 19 height 11
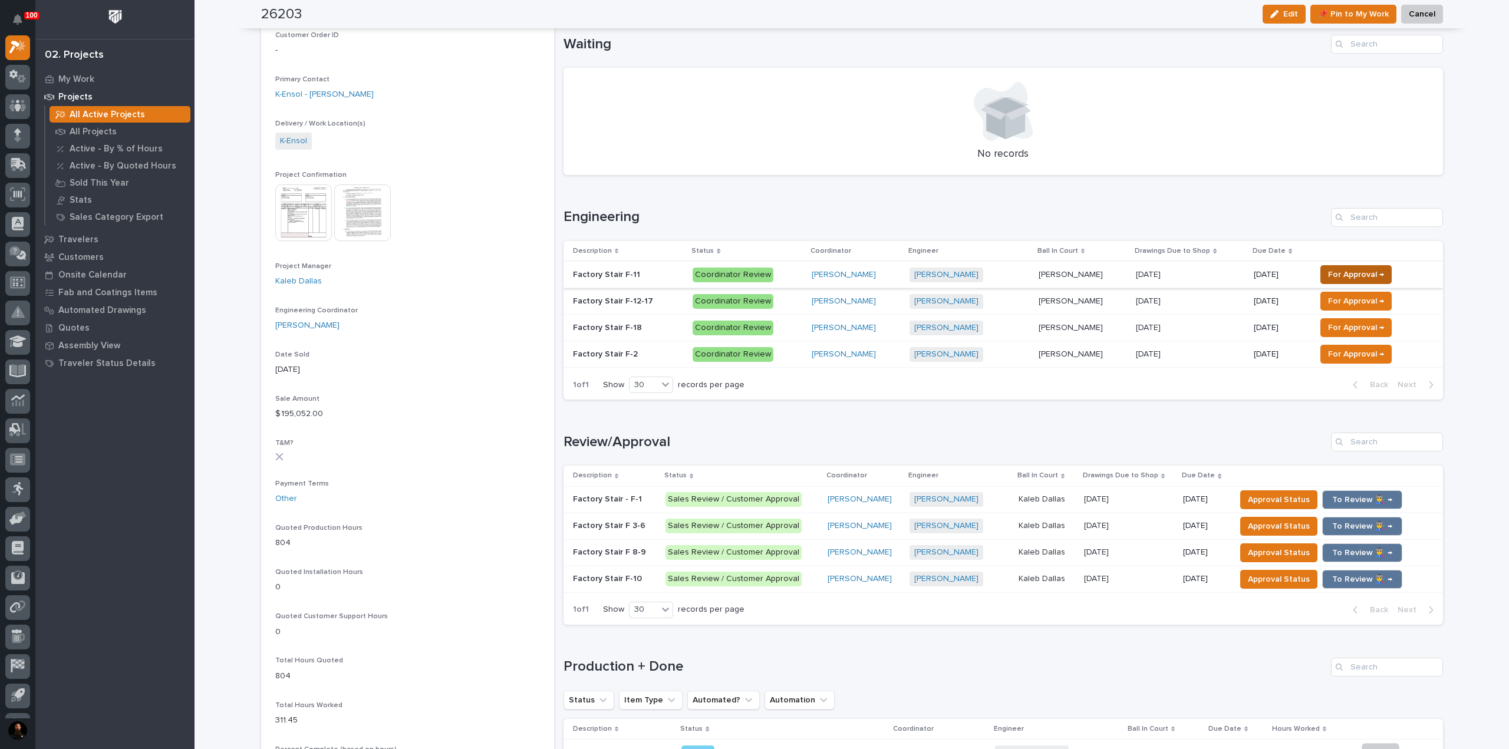
click at [753, 273] on span "For Approval →" at bounding box center [1356, 275] width 56 height 14
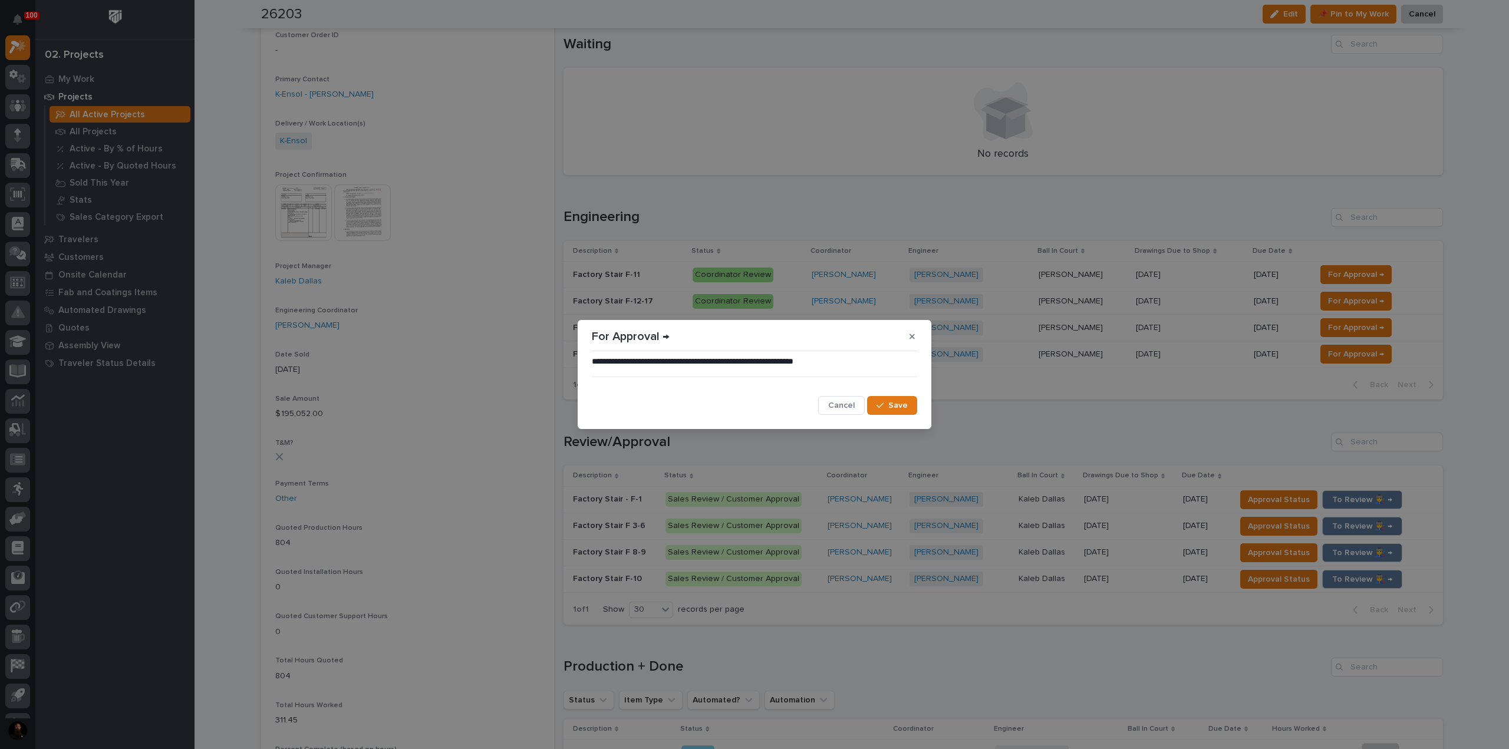
click at [753, 401] on span "Save" at bounding box center [897, 405] width 19 height 11
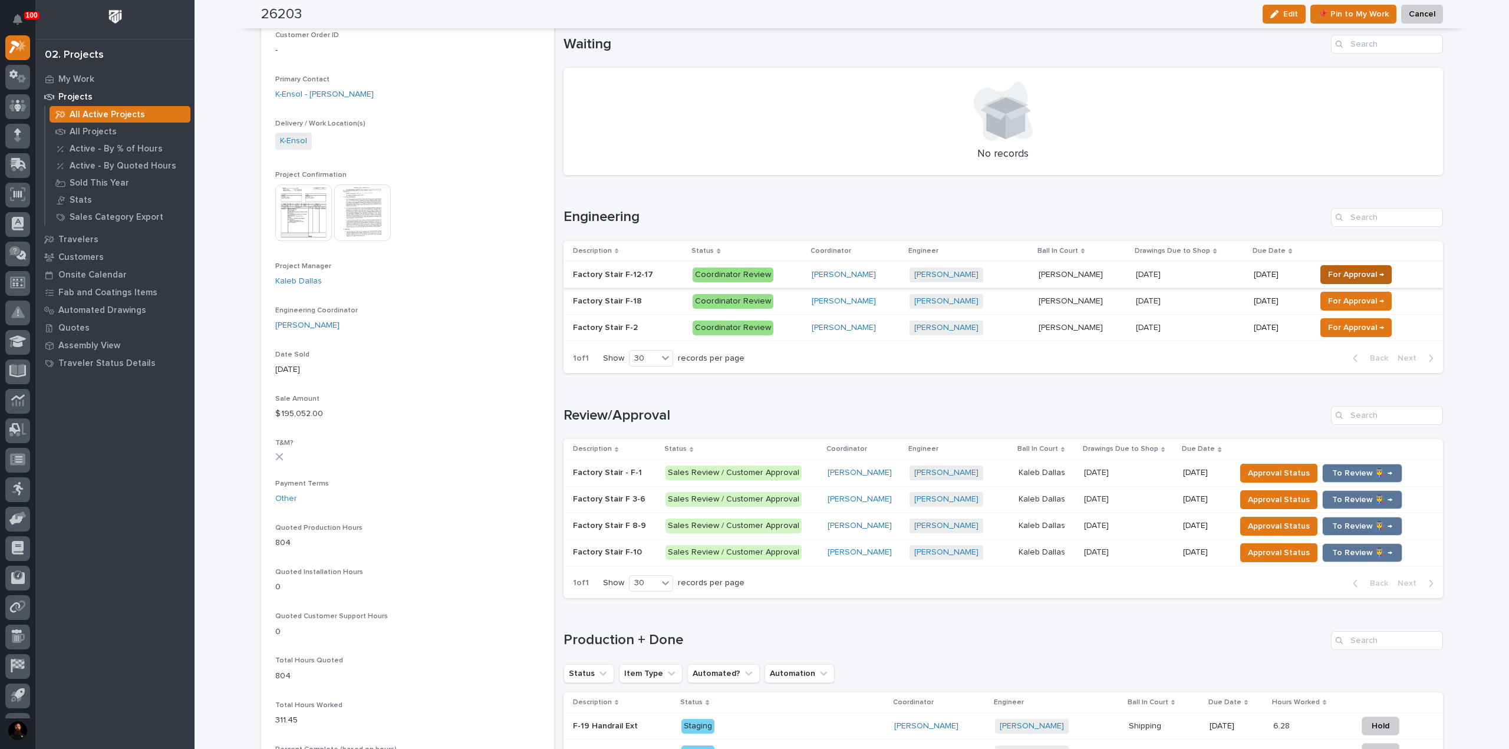
click at [753, 274] on span "For Approval →" at bounding box center [1356, 275] width 56 height 14
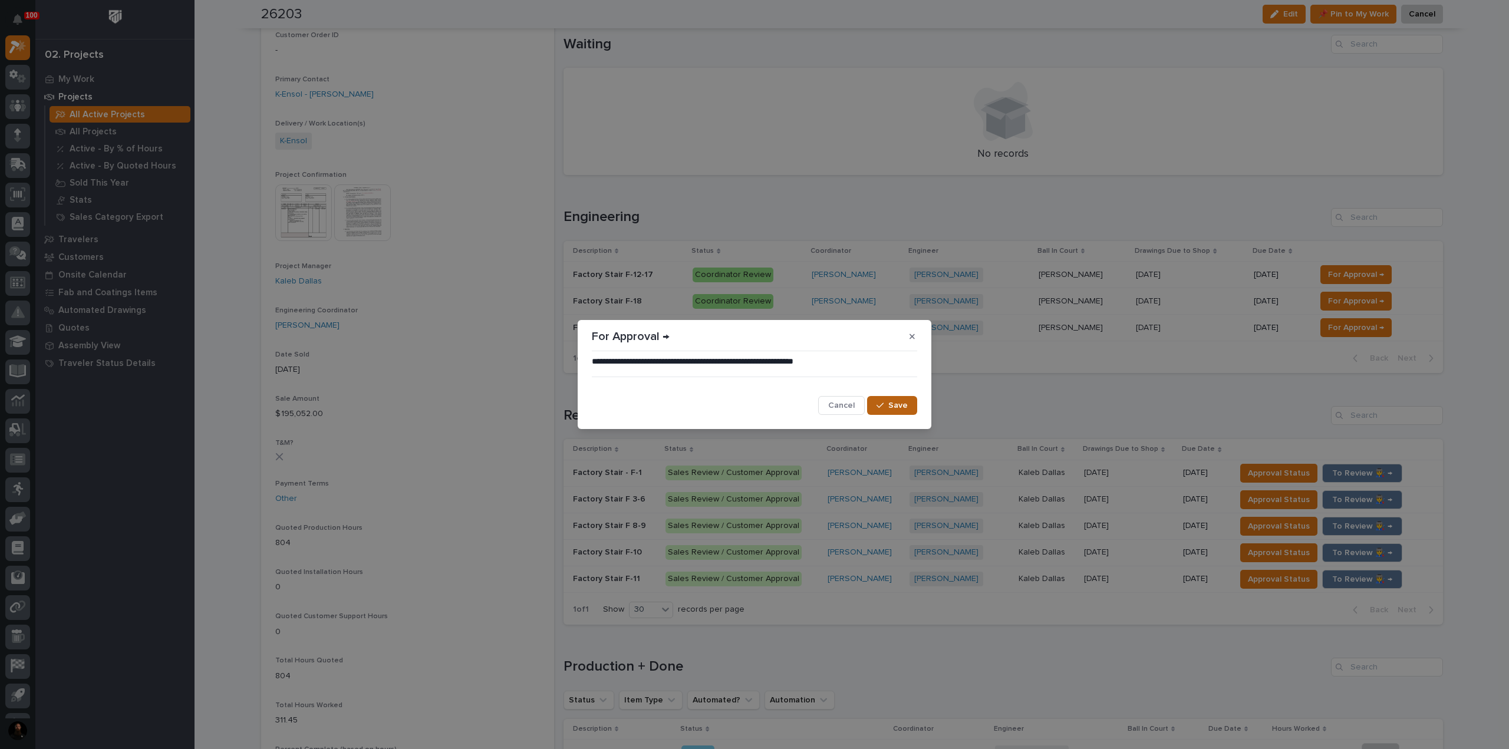
click at [753, 406] on icon "button" at bounding box center [879, 405] width 7 height 8
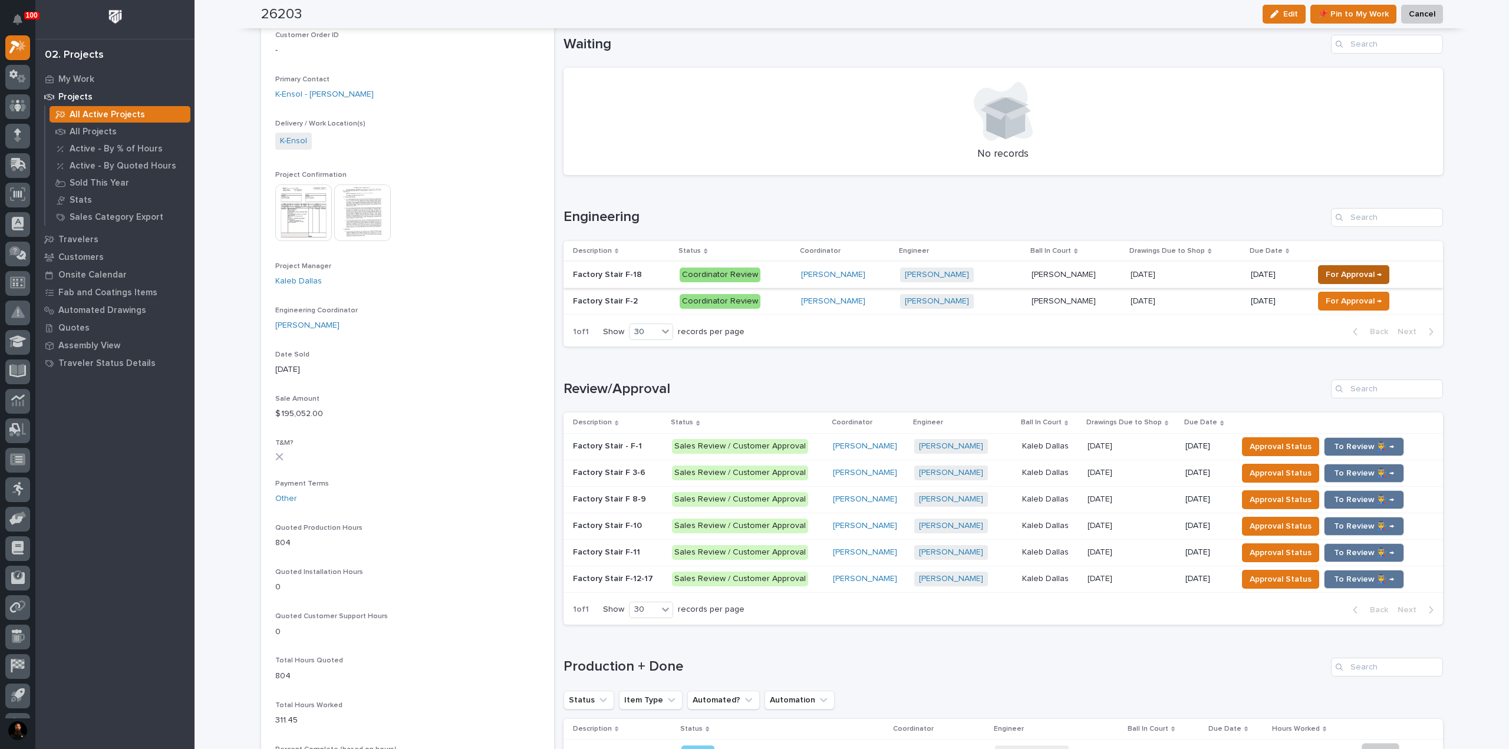
click at [753, 273] on span "For Approval →" at bounding box center [1353, 275] width 56 height 14
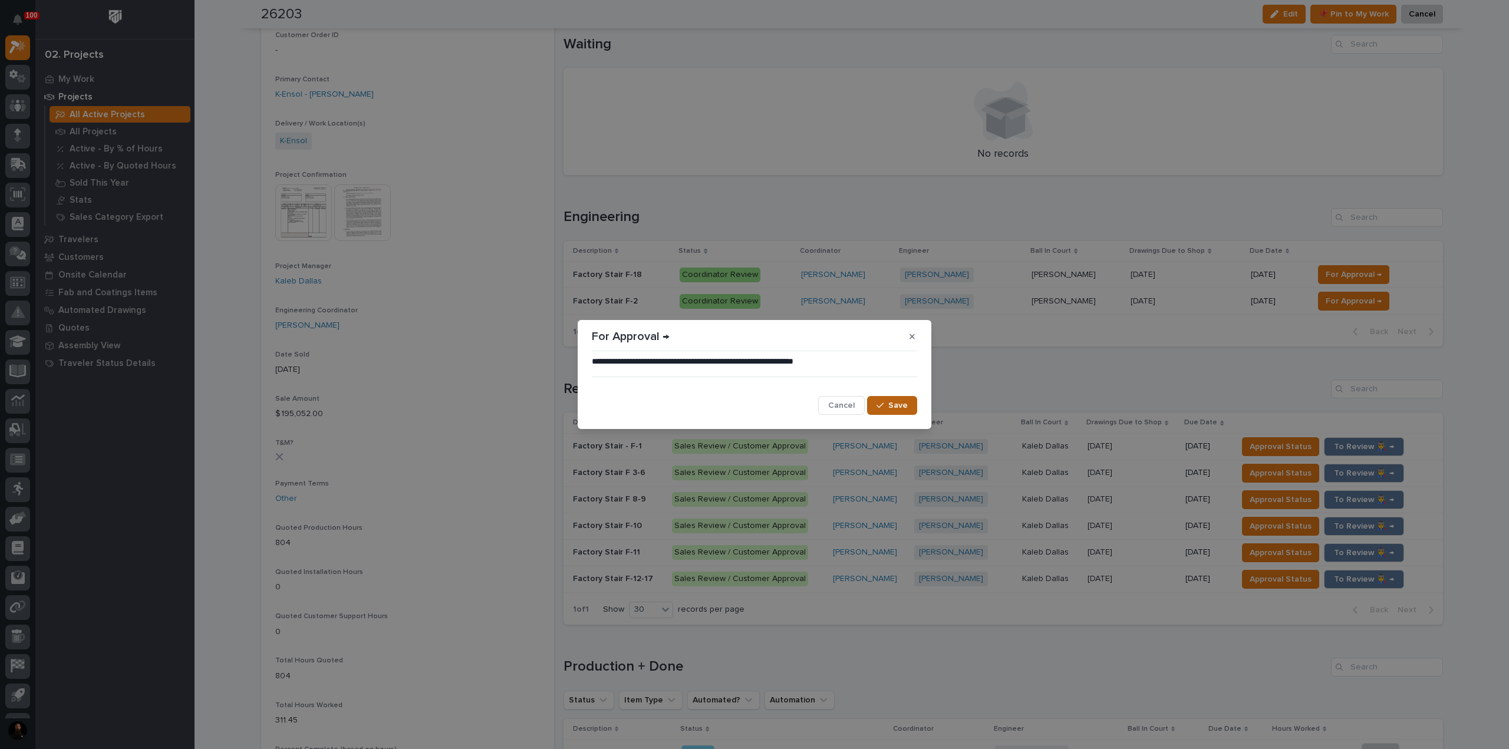
click at [753, 406] on span "Save" at bounding box center [897, 405] width 19 height 11
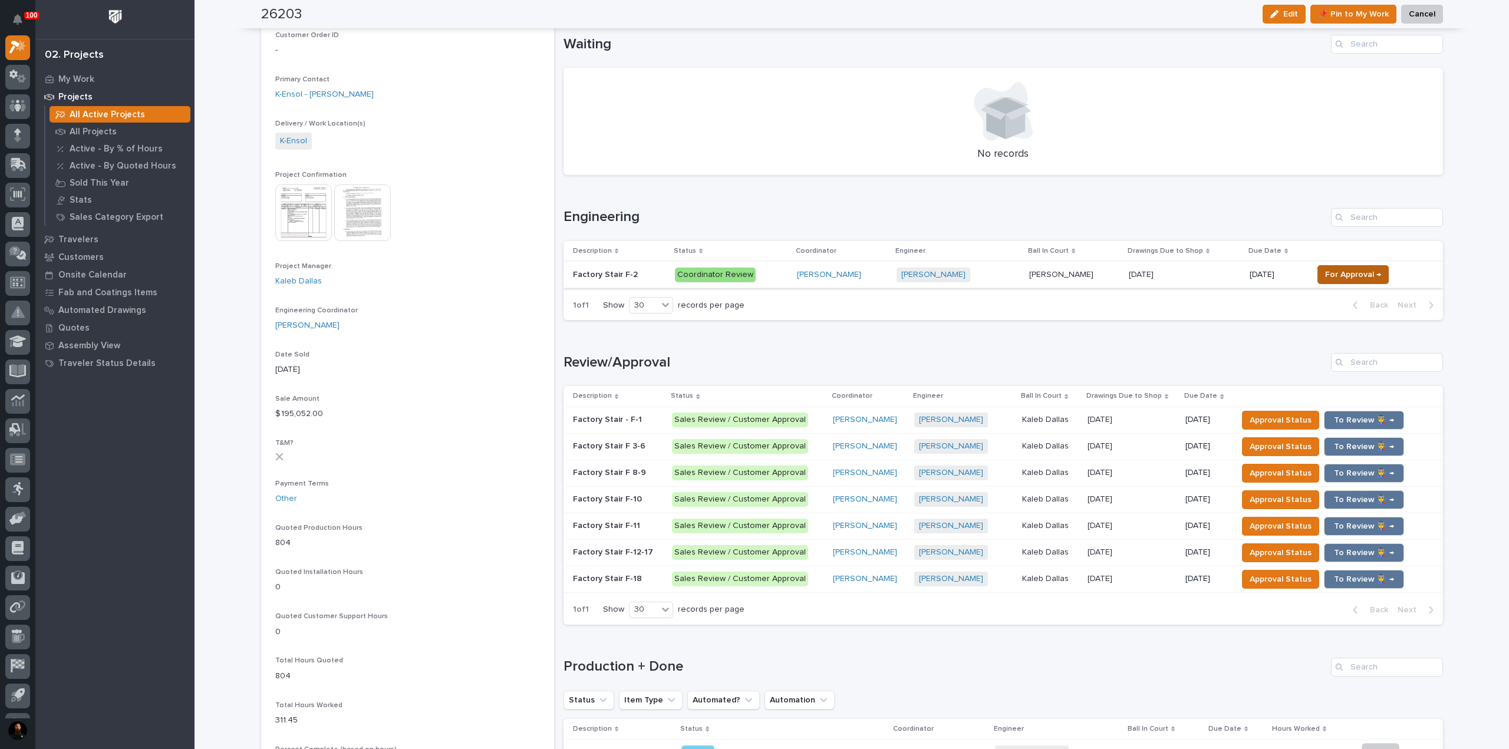
click at [753, 273] on span "For Approval →" at bounding box center [1353, 275] width 56 height 14
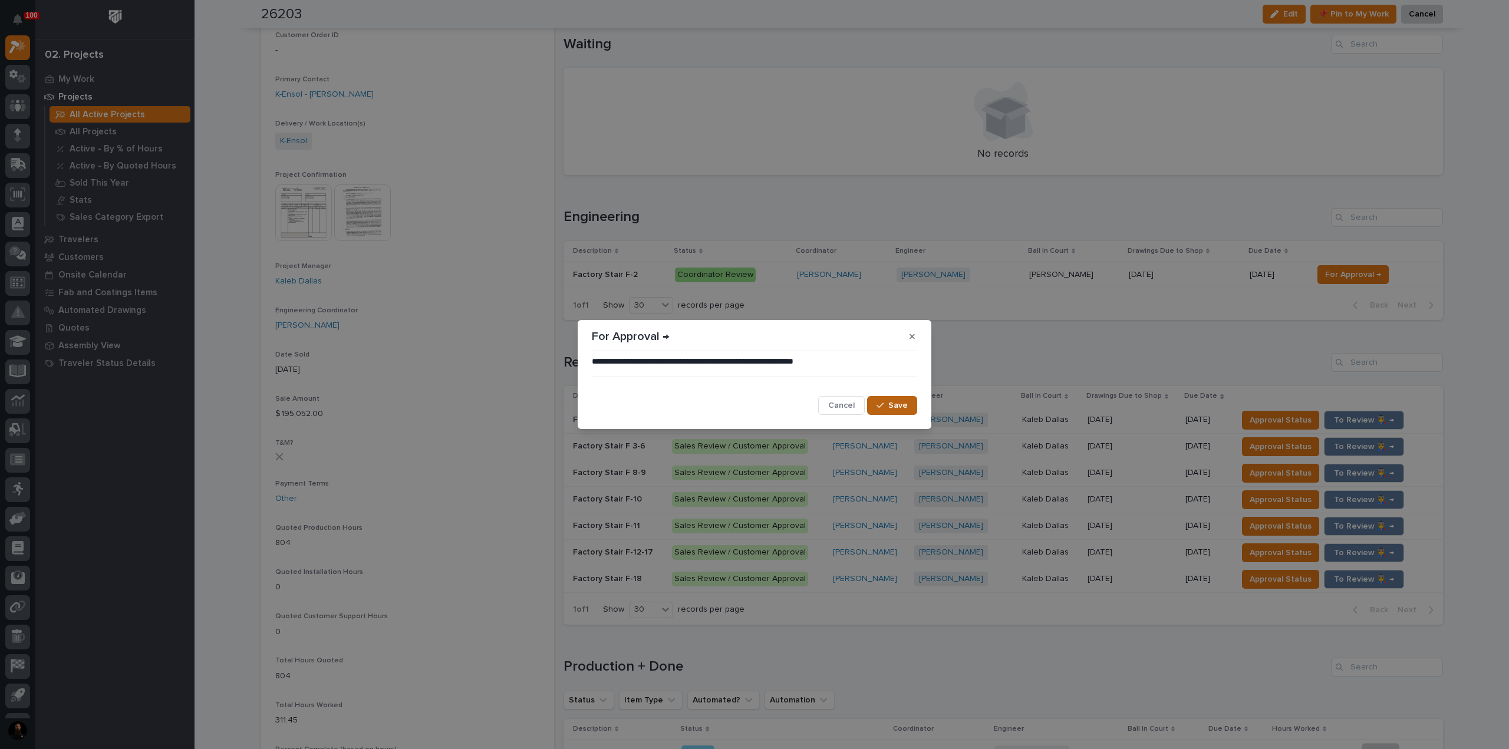
click at [753, 407] on span "Save" at bounding box center [897, 405] width 19 height 11
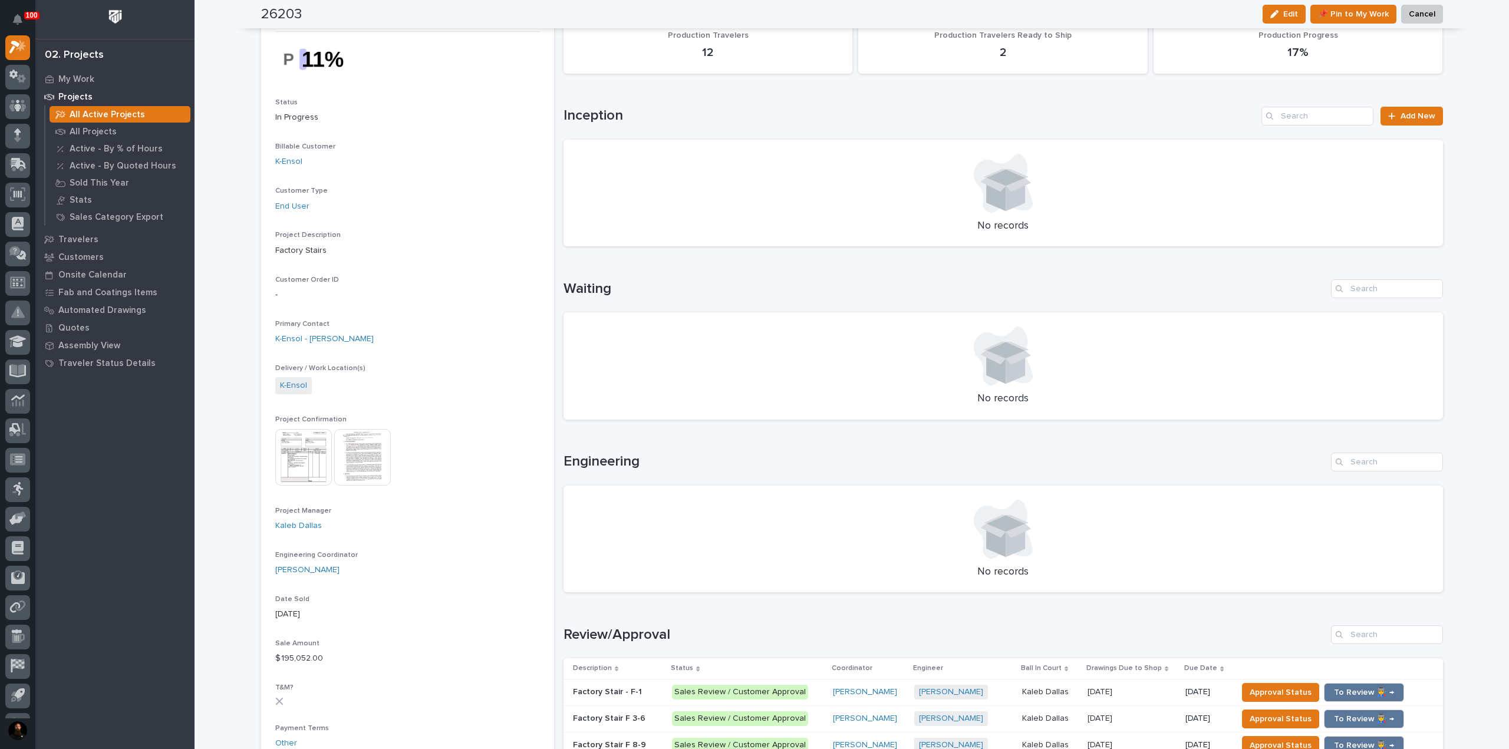
scroll to position [0, 0]
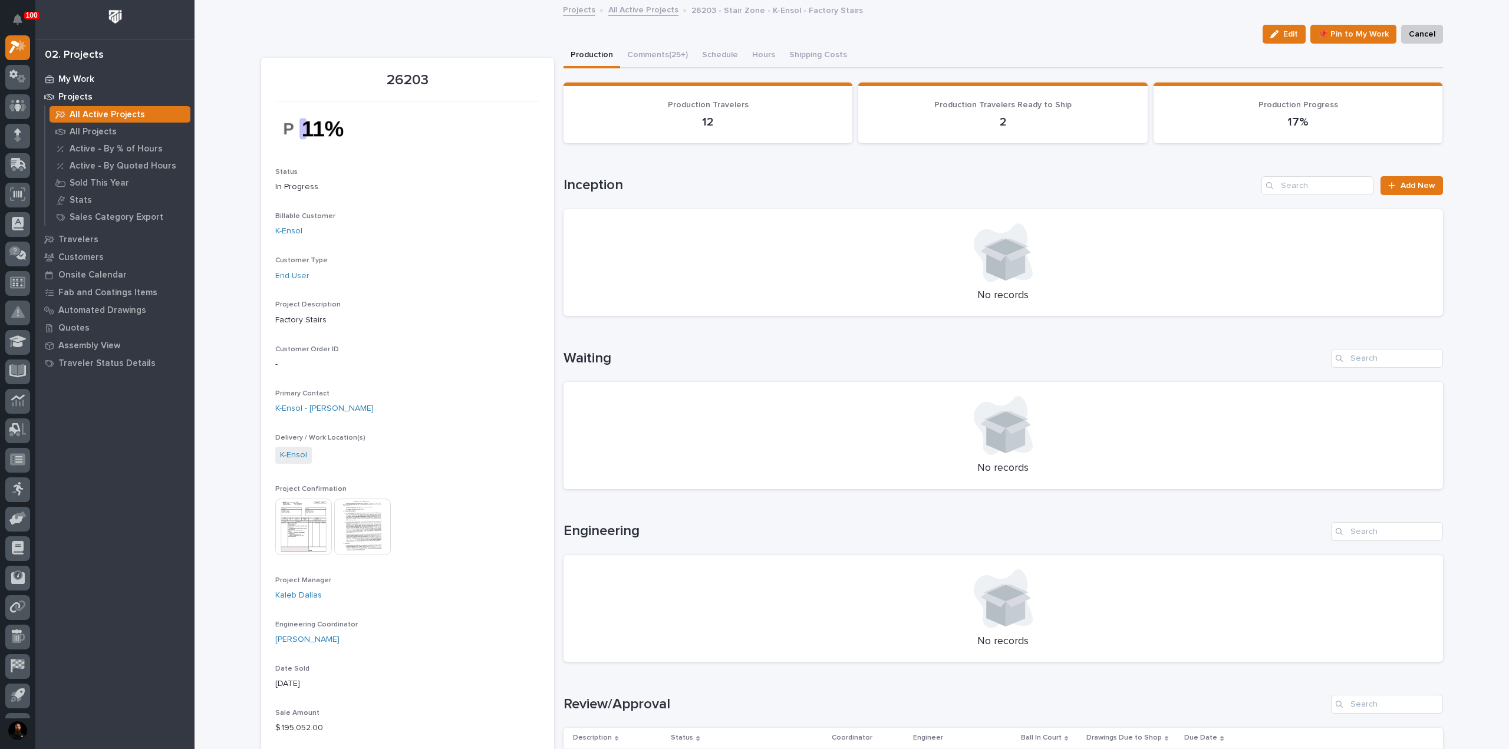
click at [86, 76] on p "My Work" at bounding box center [76, 79] width 36 height 11
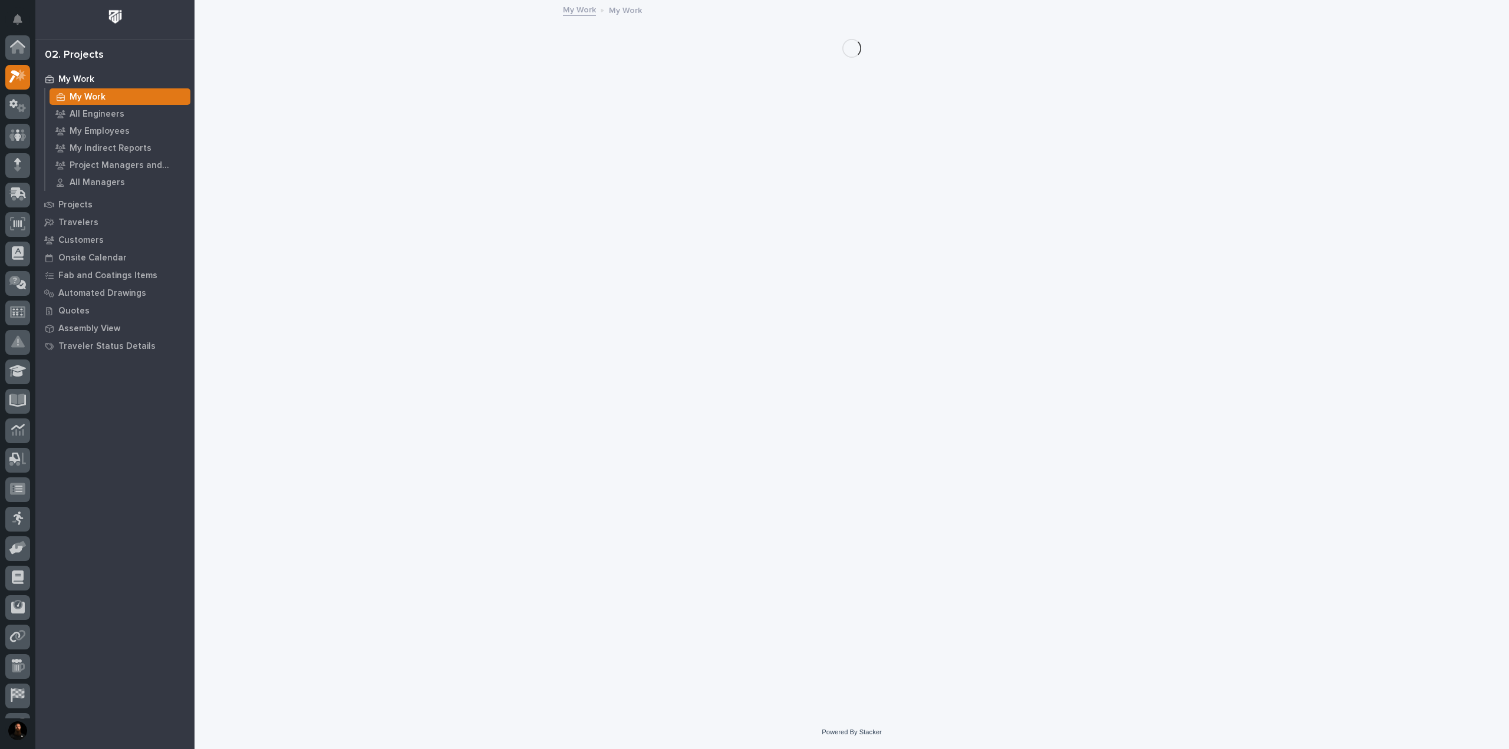
scroll to position [29, 0]
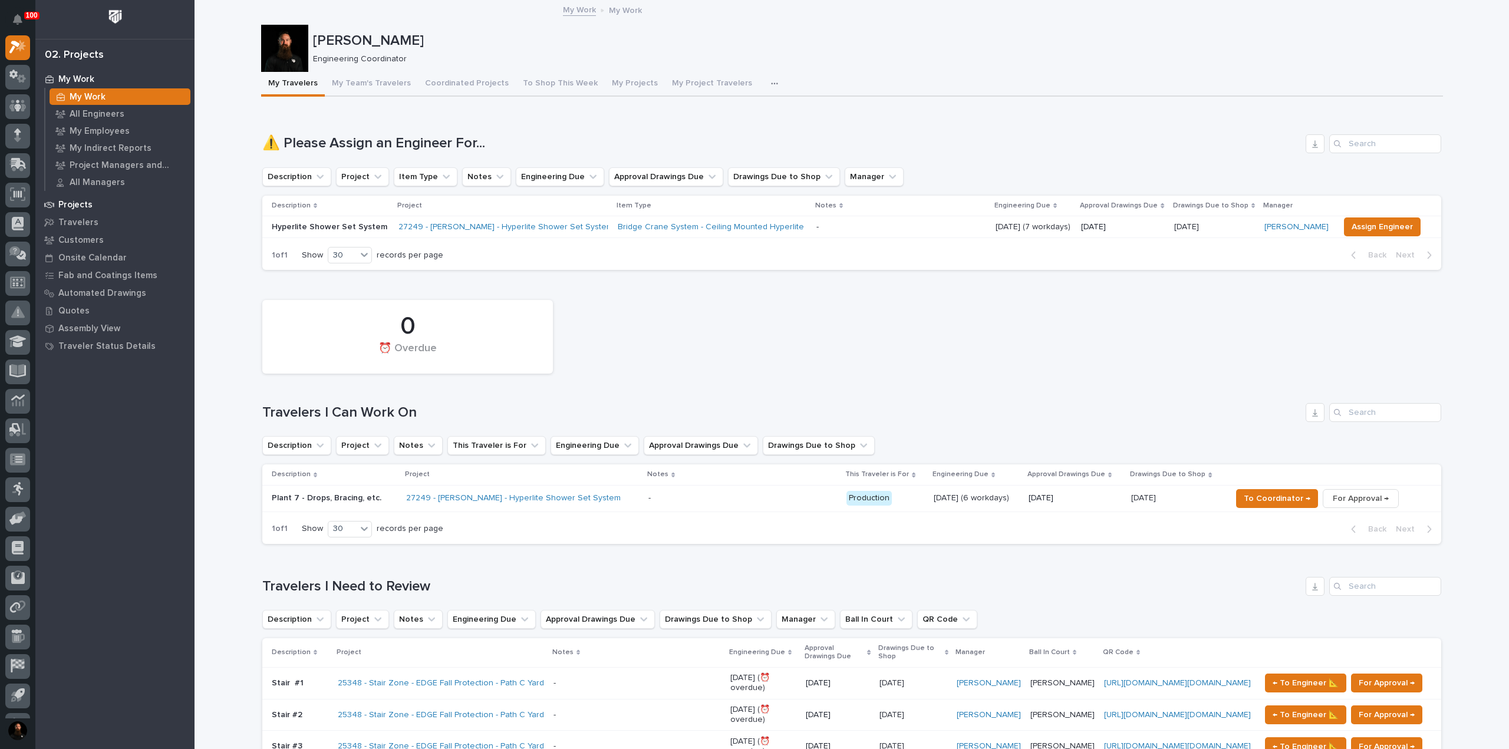
click at [89, 210] on p "Projects" at bounding box center [75, 205] width 34 height 11
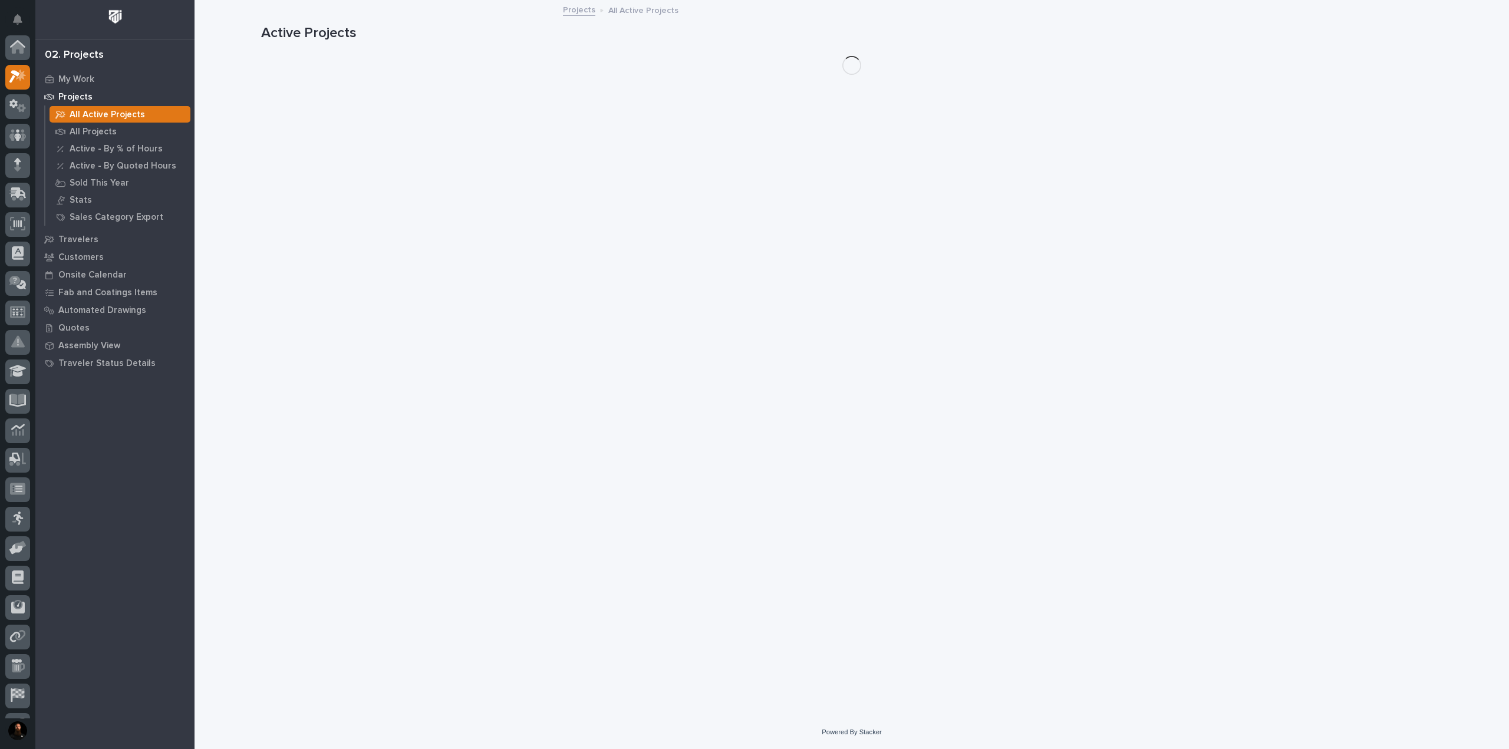
scroll to position [29, 0]
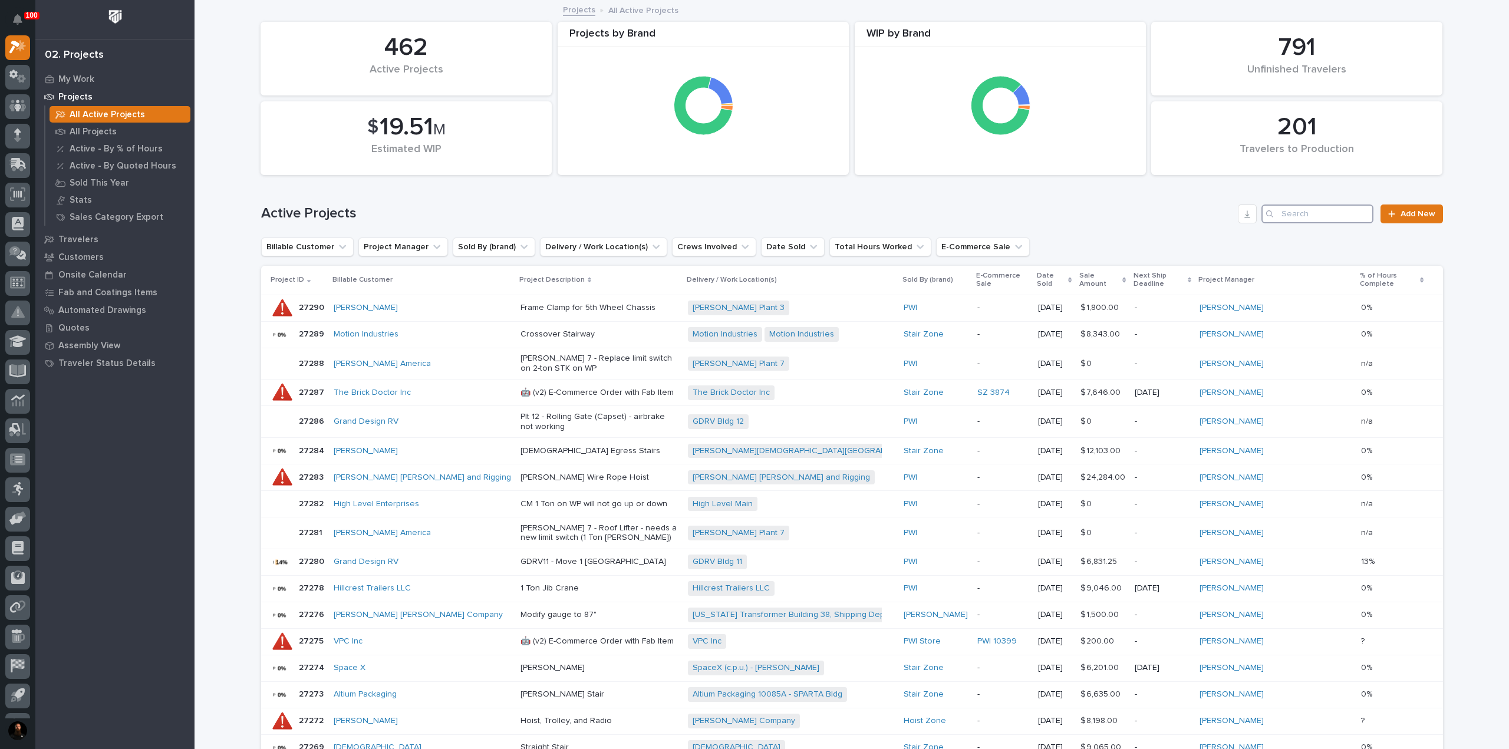
click at [753, 220] on input "Search" at bounding box center [1317, 213] width 112 height 19
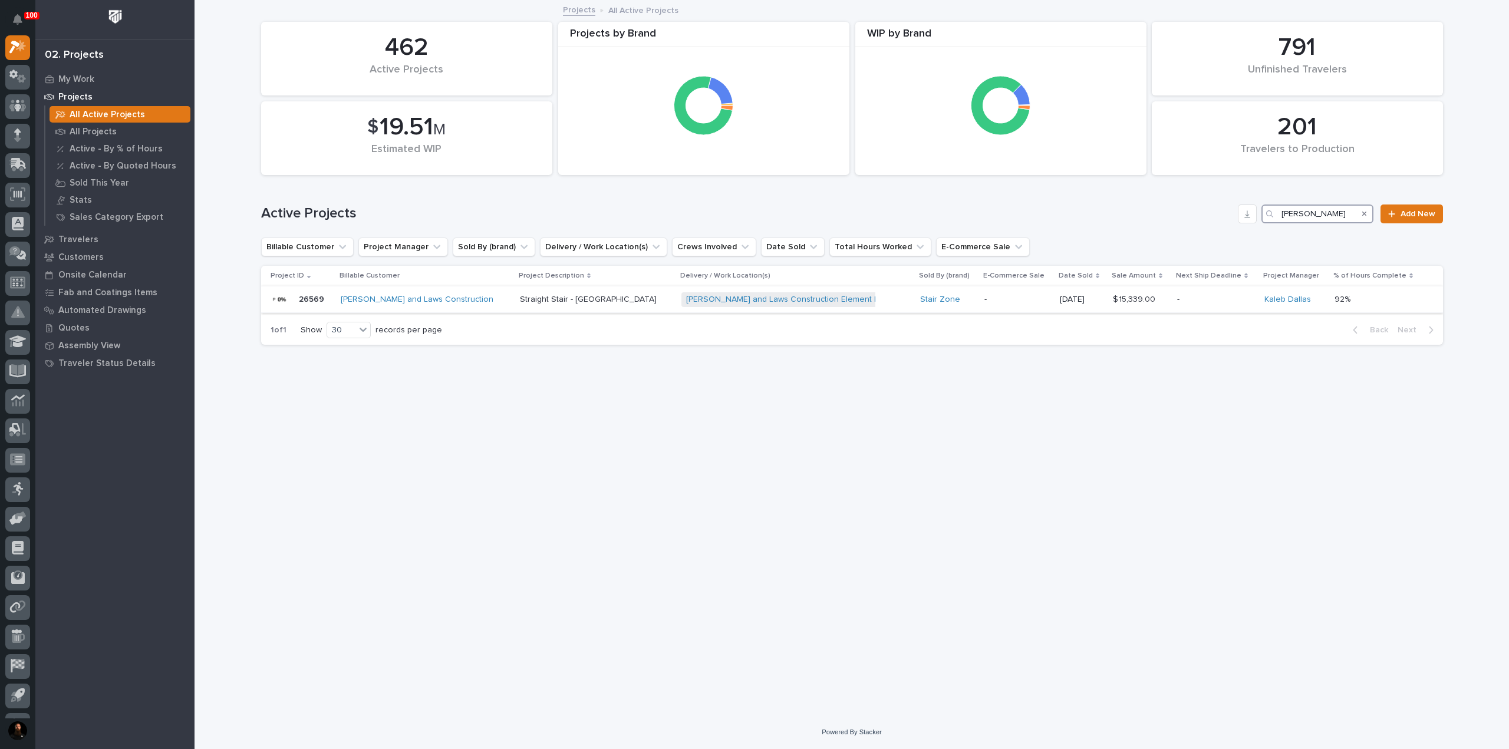
type input "pinkerton"
click at [306, 297] on p "26569" at bounding box center [313, 298] width 28 height 12
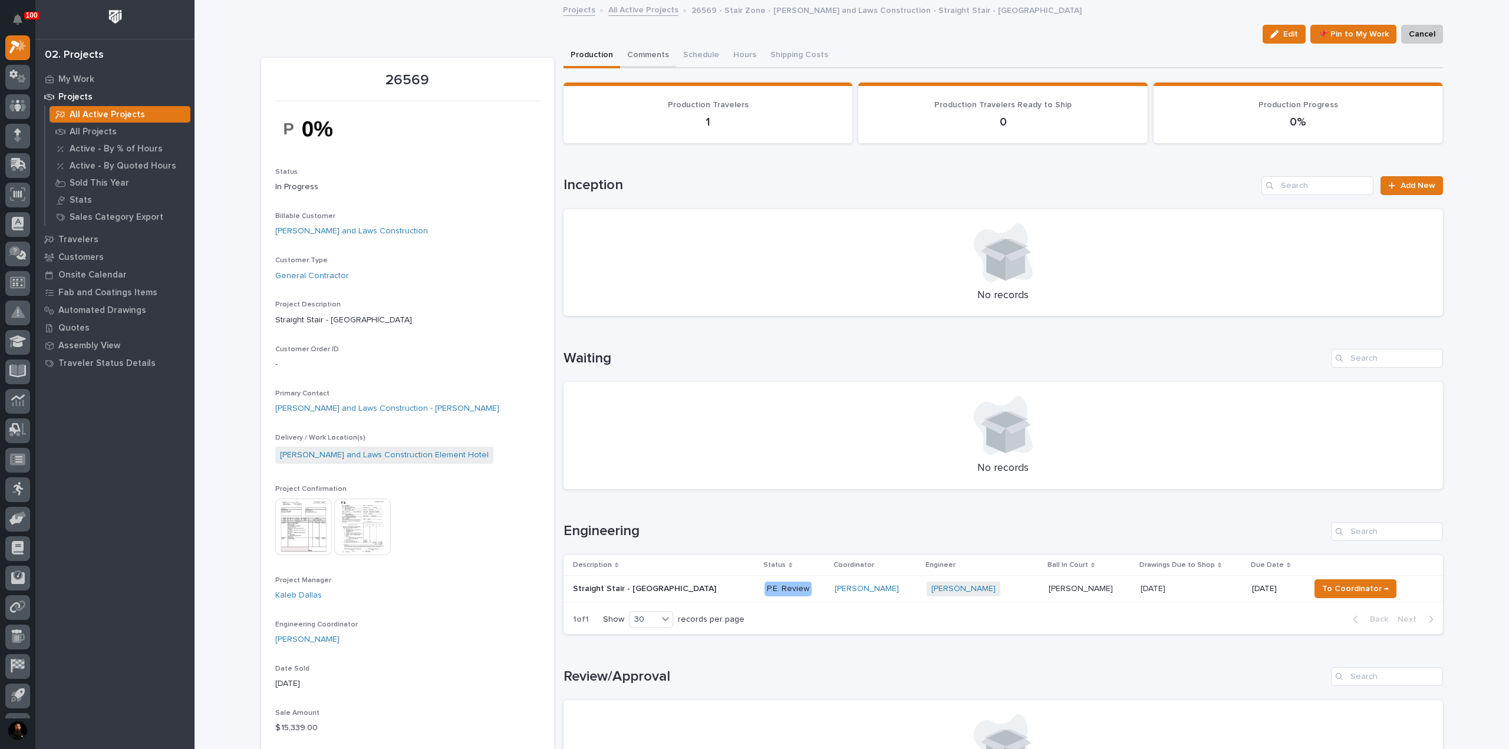
click at [652, 63] on button "Comments" at bounding box center [648, 56] width 56 height 25
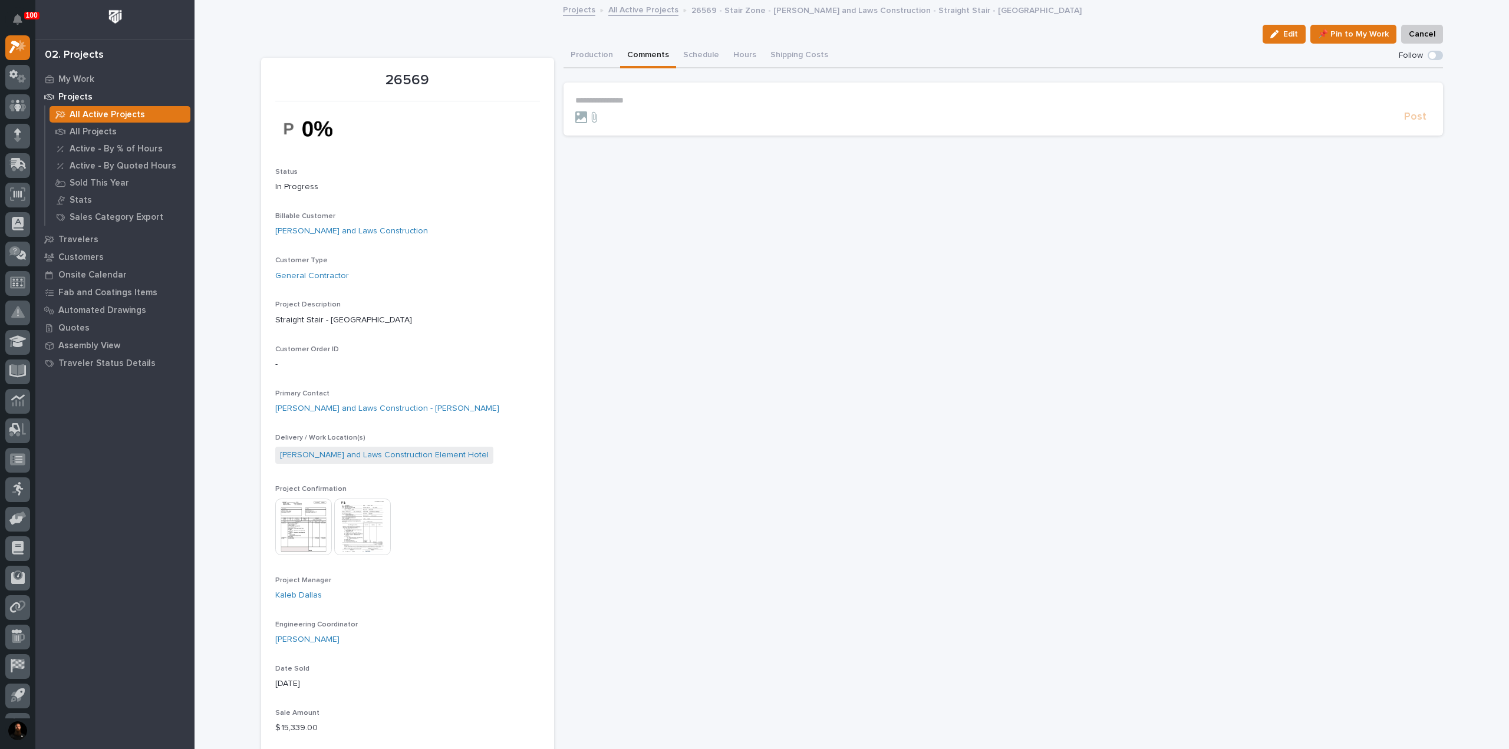
click at [634, 103] on p "**********" at bounding box center [1003, 100] width 856 height 10
click at [631, 102] on p "**********" at bounding box center [1003, 100] width 856 height 10
click at [664, 105] on form "* Post" at bounding box center [1003, 111] width 856 height 32
click at [662, 100] on p "*" at bounding box center [1003, 100] width 856 height 10
click at [618, 101] on p "*" at bounding box center [1003, 100] width 856 height 10
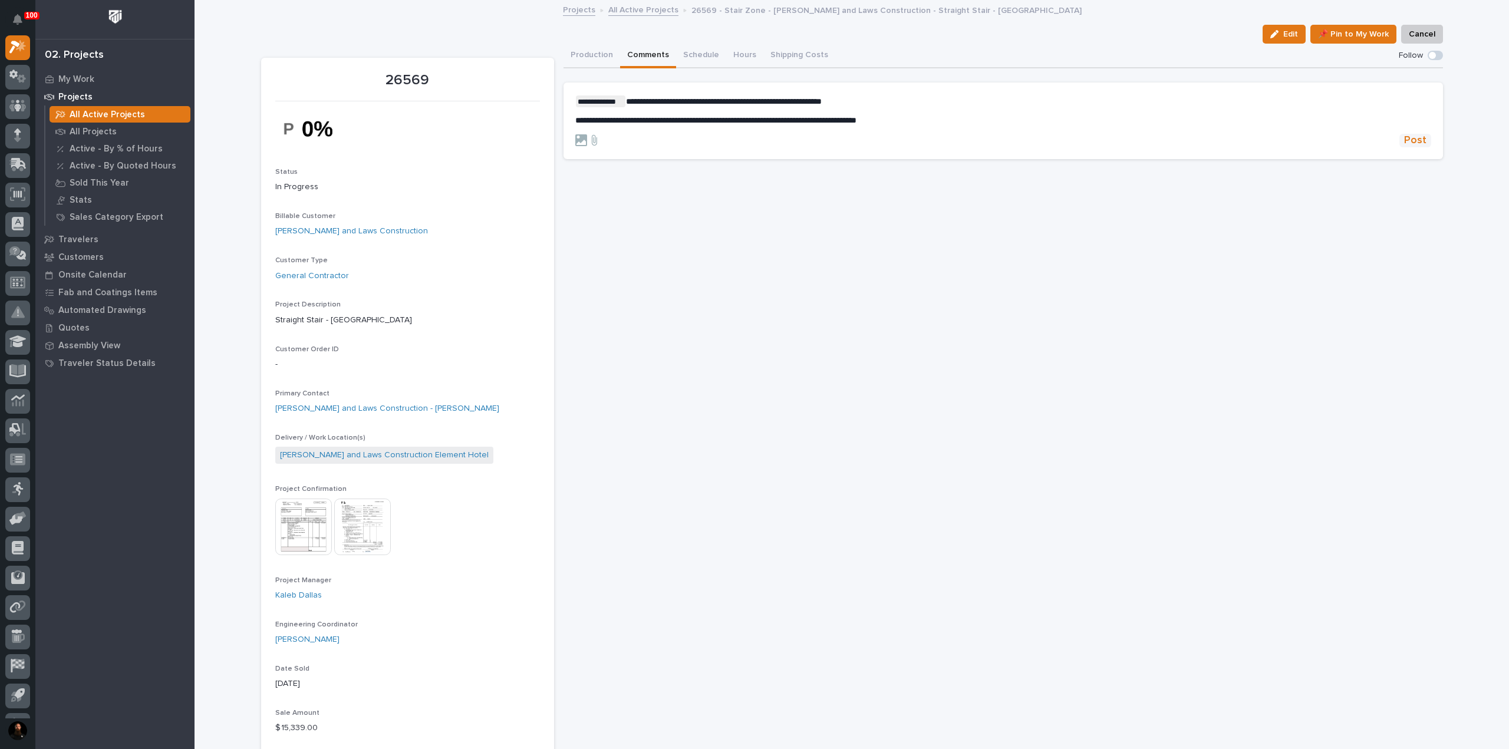
drag, startPoint x: 1416, startPoint y: 138, endPoint x: 1406, endPoint y: 138, distance: 9.4
click at [753, 138] on span "Post" at bounding box center [1415, 141] width 22 height 14
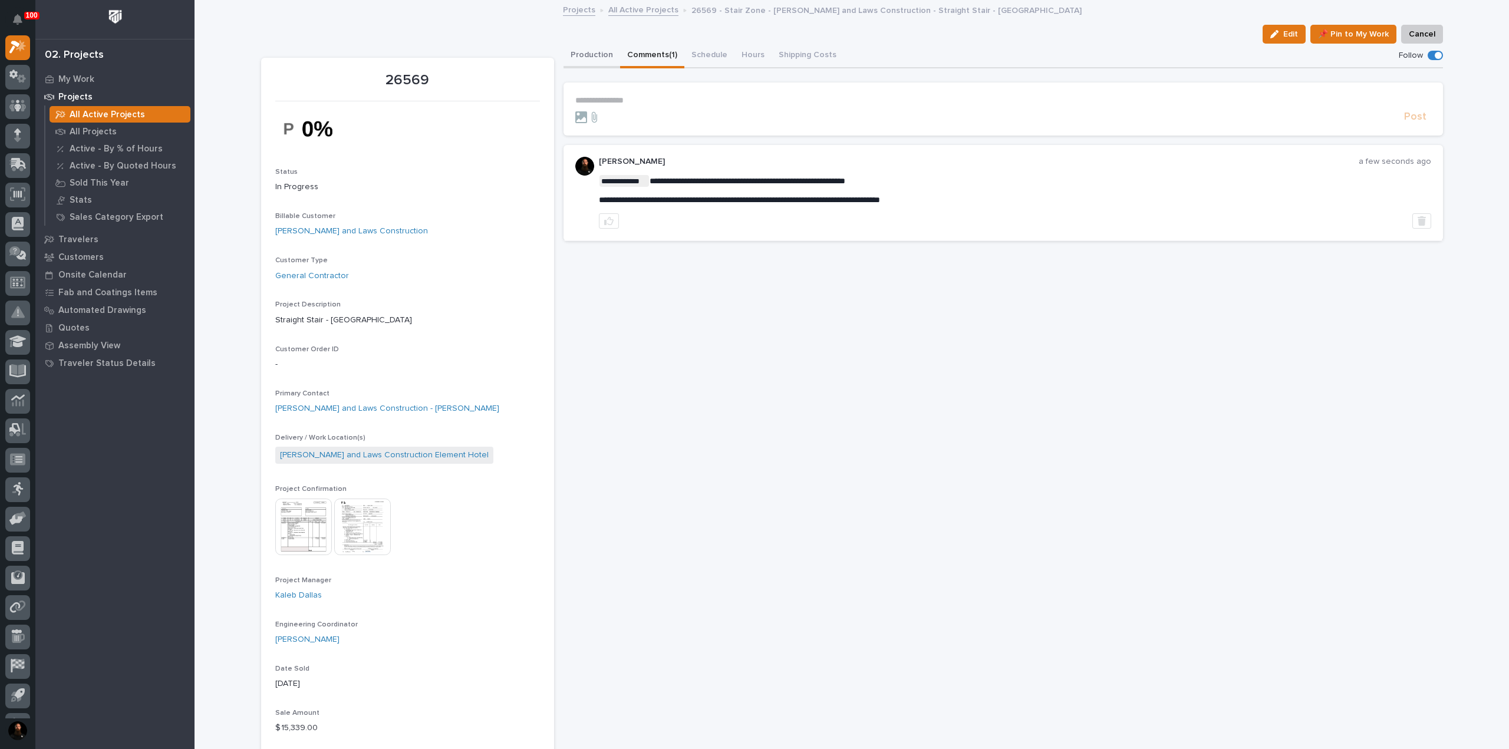
click at [582, 50] on button "Production" at bounding box center [591, 56] width 57 height 25
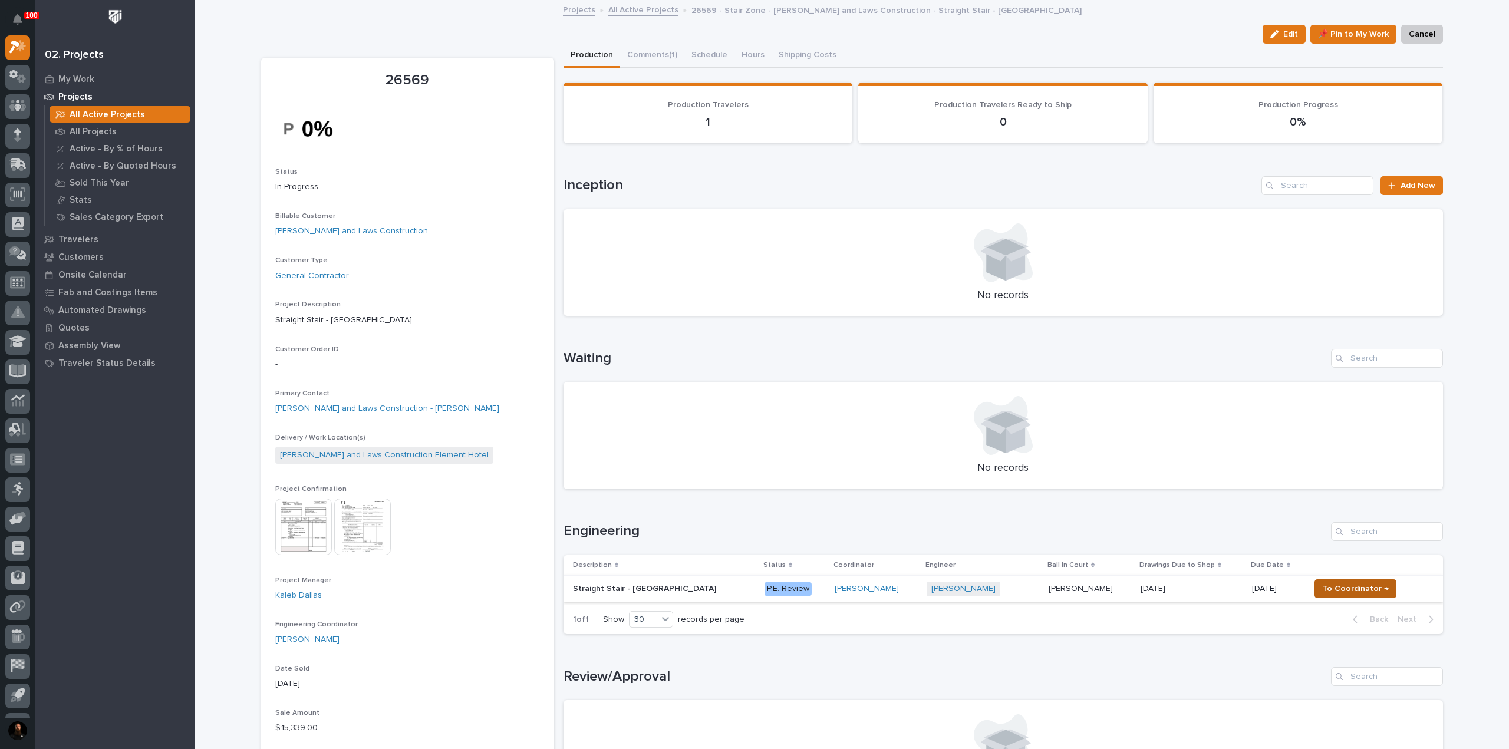
click at [753, 583] on span "To Coordinator →" at bounding box center [1355, 589] width 67 height 14
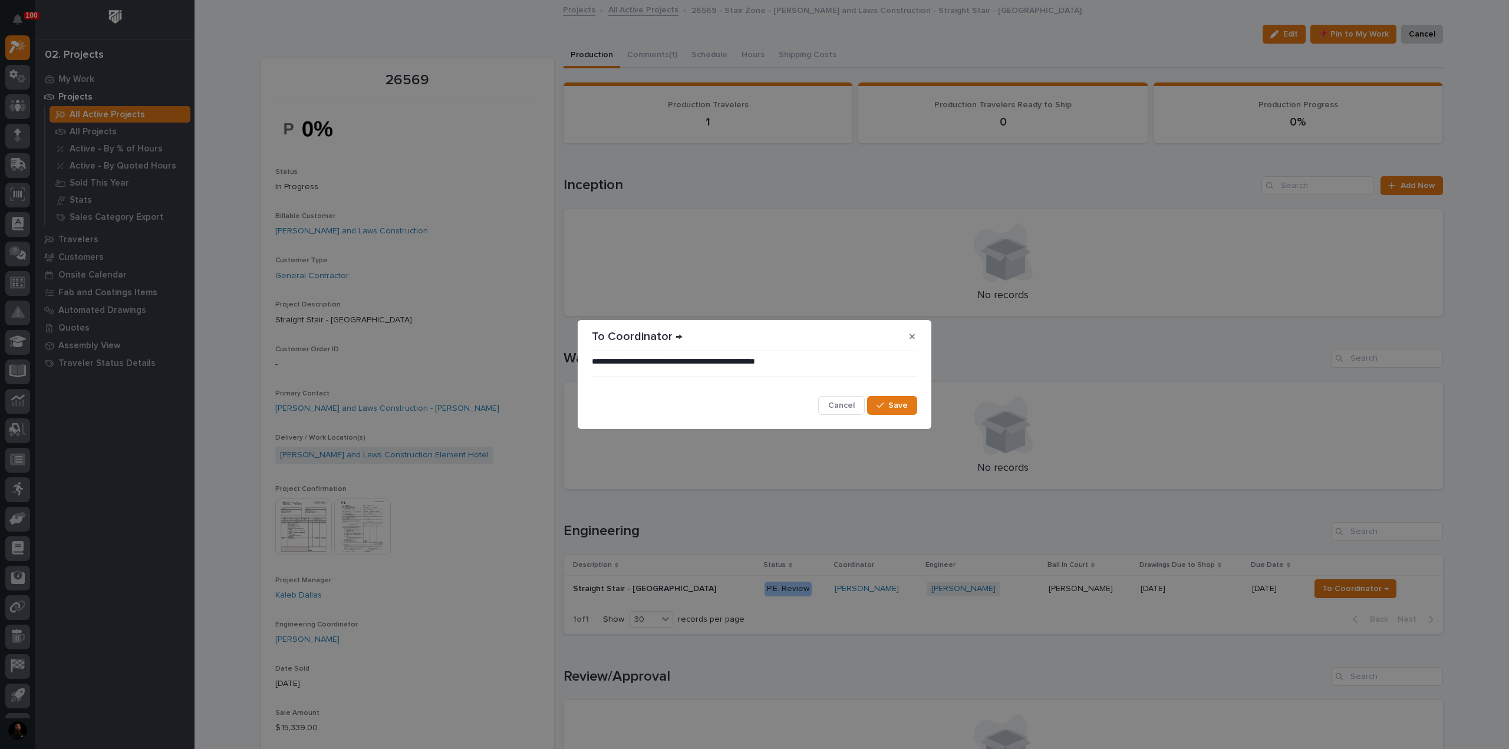
click at [753, 394] on div "**********" at bounding box center [754, 386] width 325 height 60
click at [753, 404] on span "Save" at bounding box center [897, 405] width 19 height 11
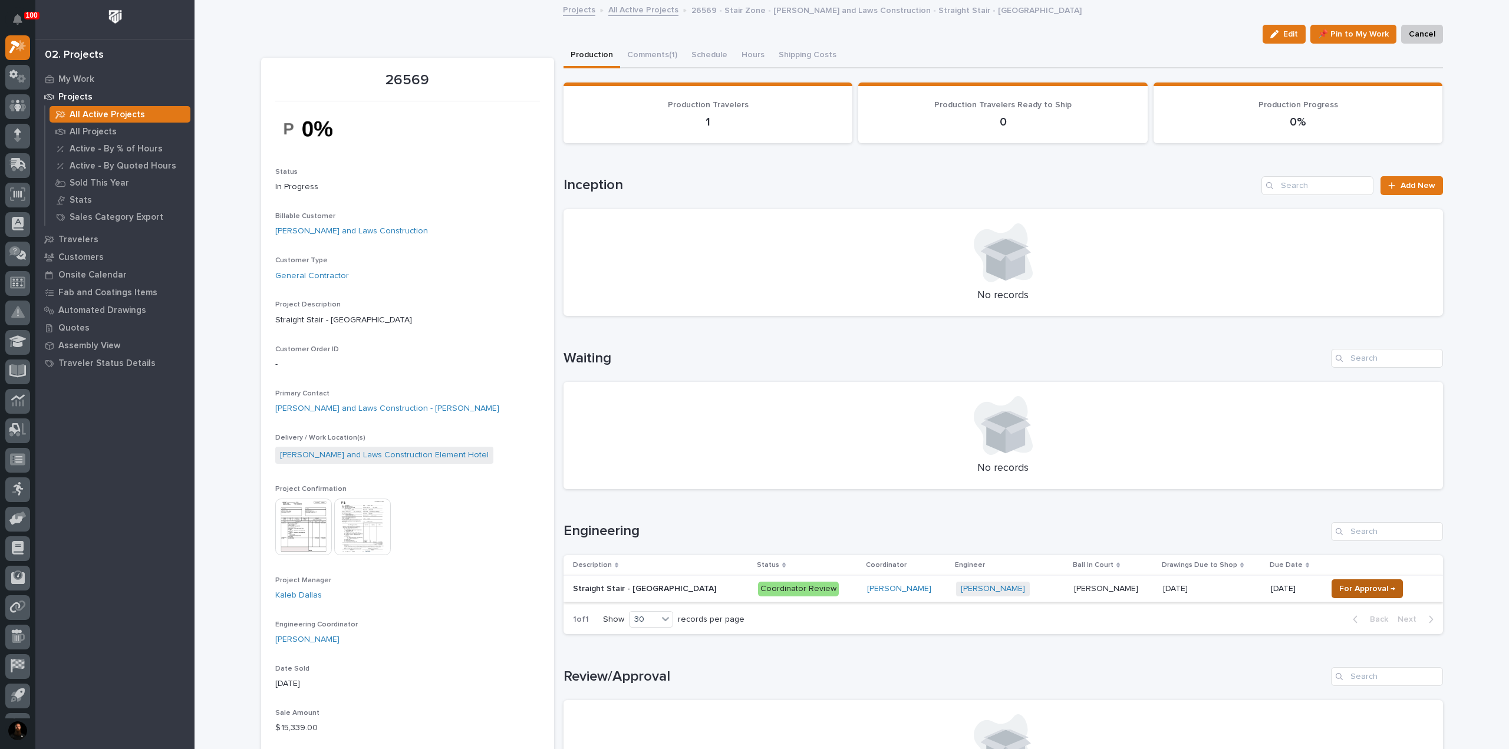
click at [753, 589] on span "For Approval →" at bounding box center [1367, 589] width 56 height 14
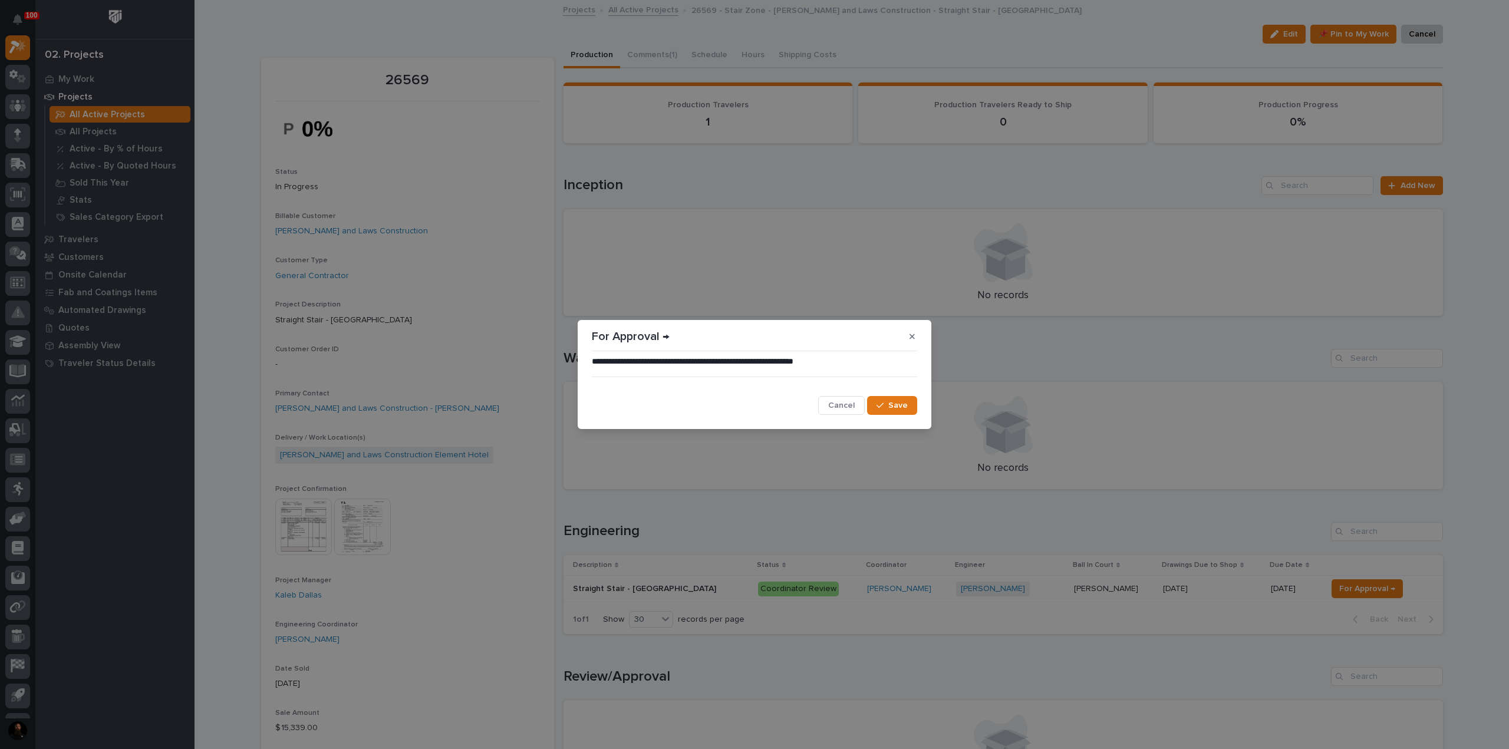
click at [753, 402] on span "Save" at bounding box center [897, 405] width 19 height 11
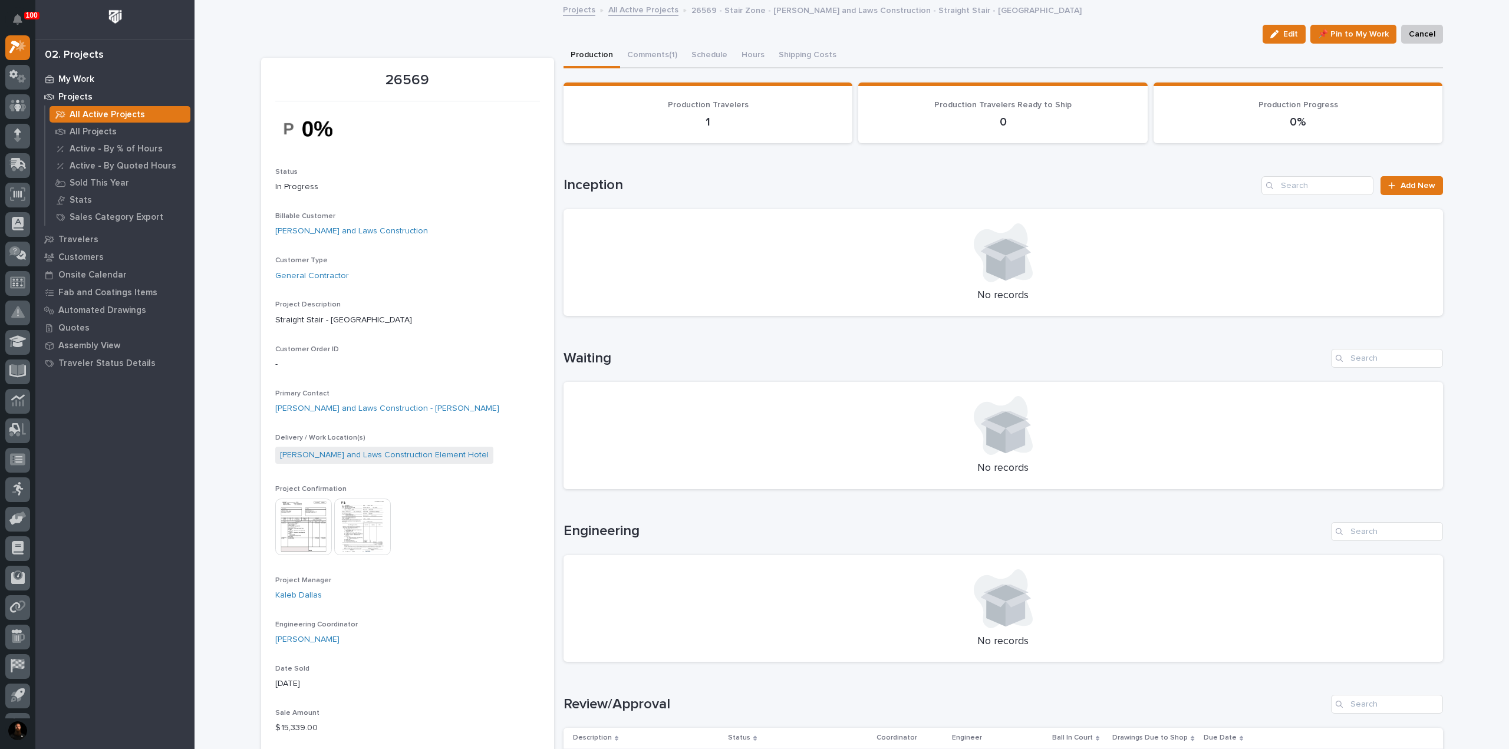
click at [90, 81] on p "My Work" at bounding box center [76, 79] width 36 height 11
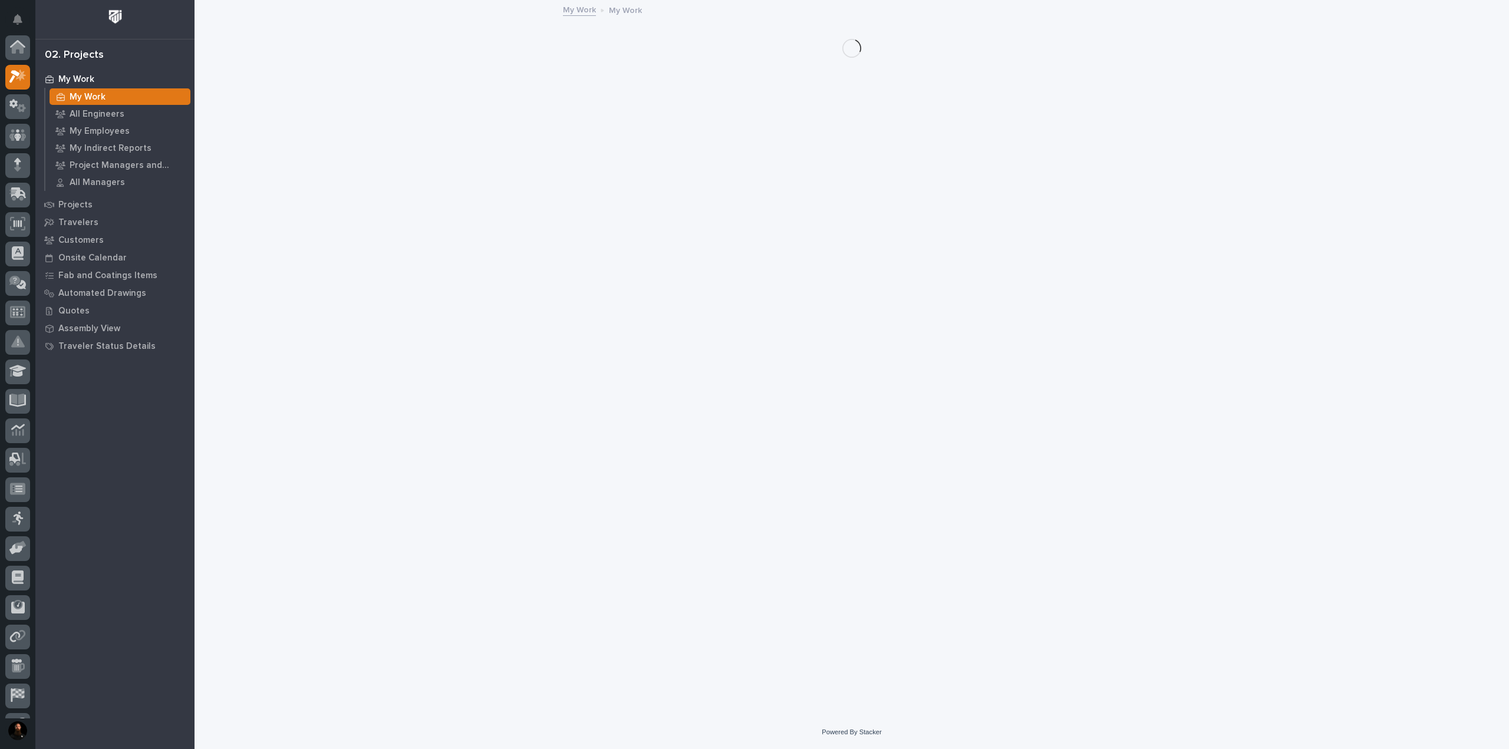
scroll to position [29, 0]
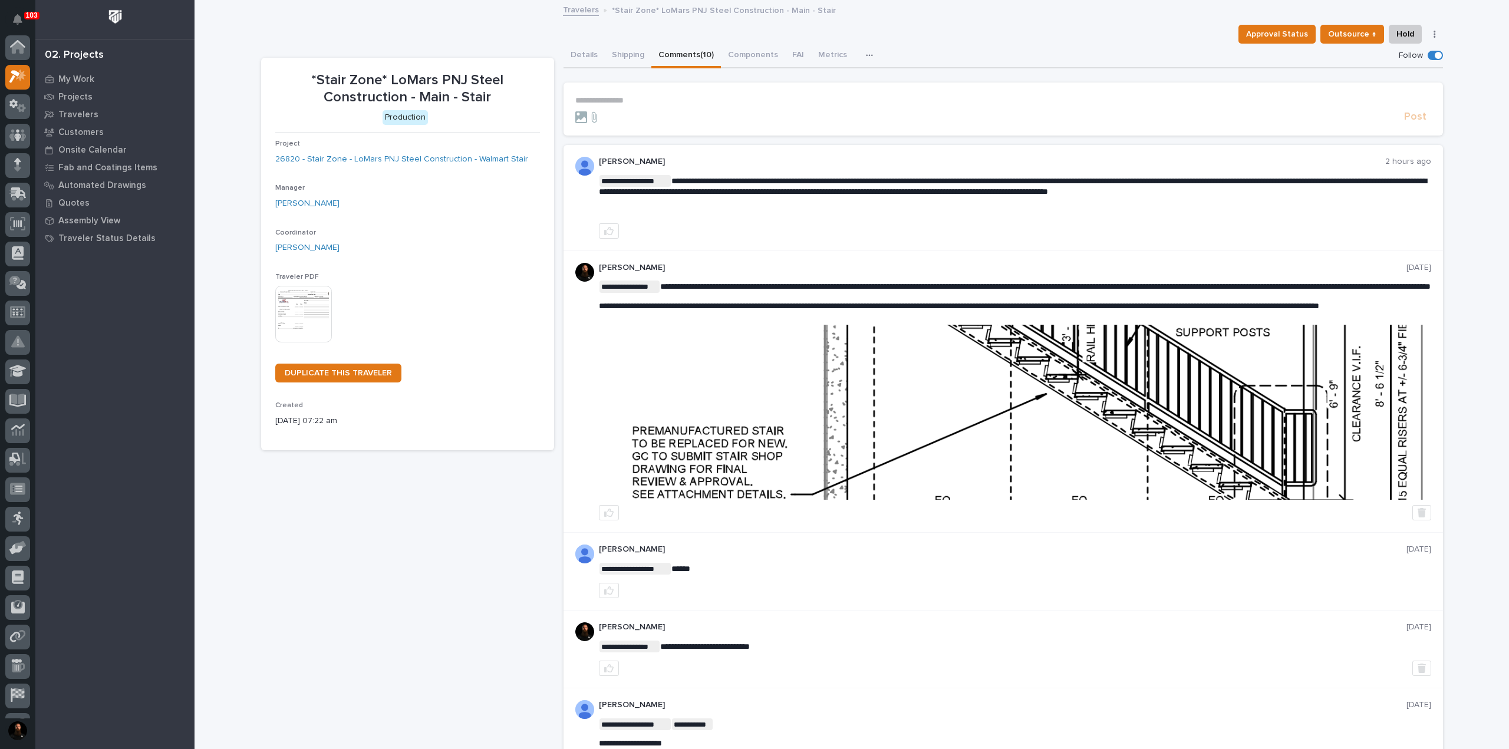
scroll to position [29, 0]
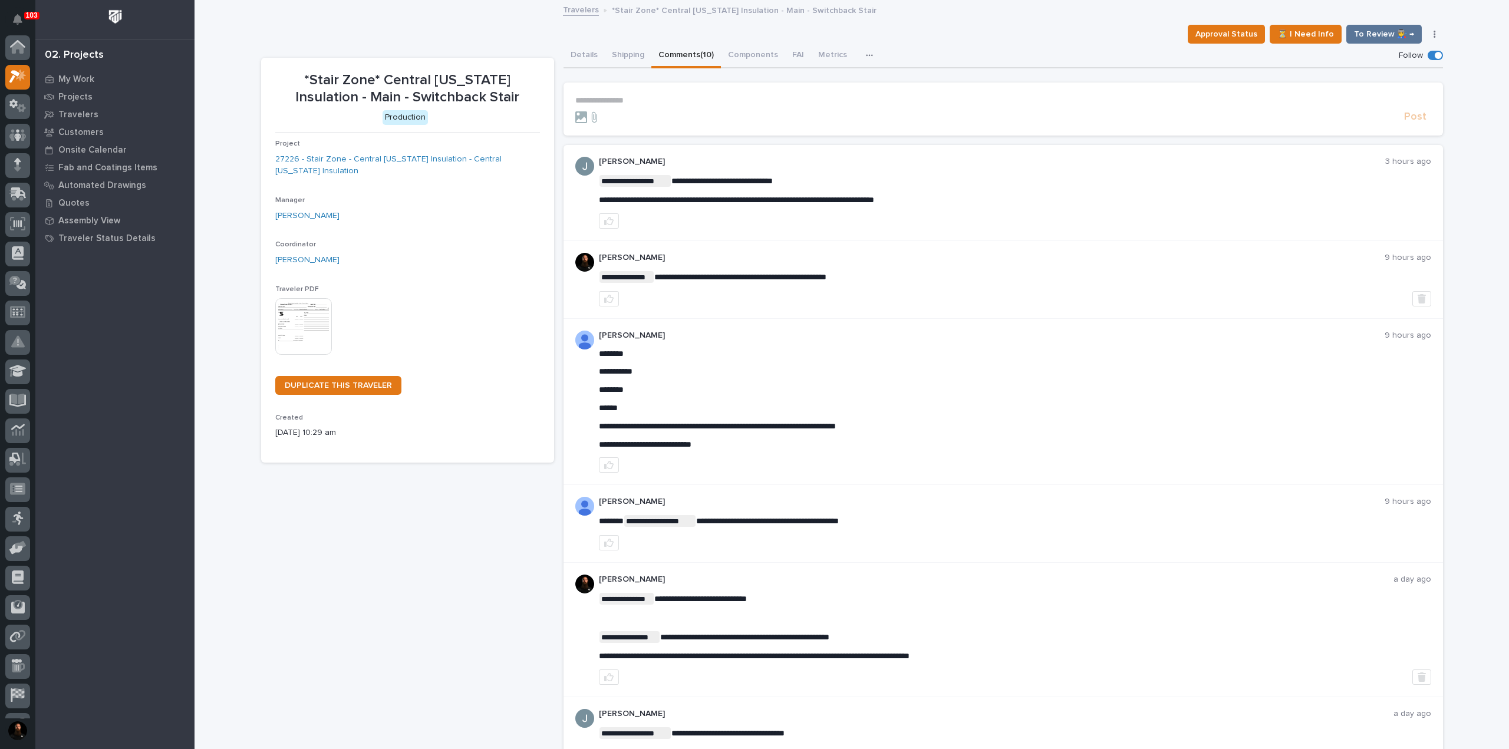
scroll to position [29, 0]
click at [682, 201] on span "**********" at bounding box center [736, 200] width 275 height 8
copy div "**********"
click at [878, 182] on p "**********" at bounding box center [1015, 181] width 832 height 12
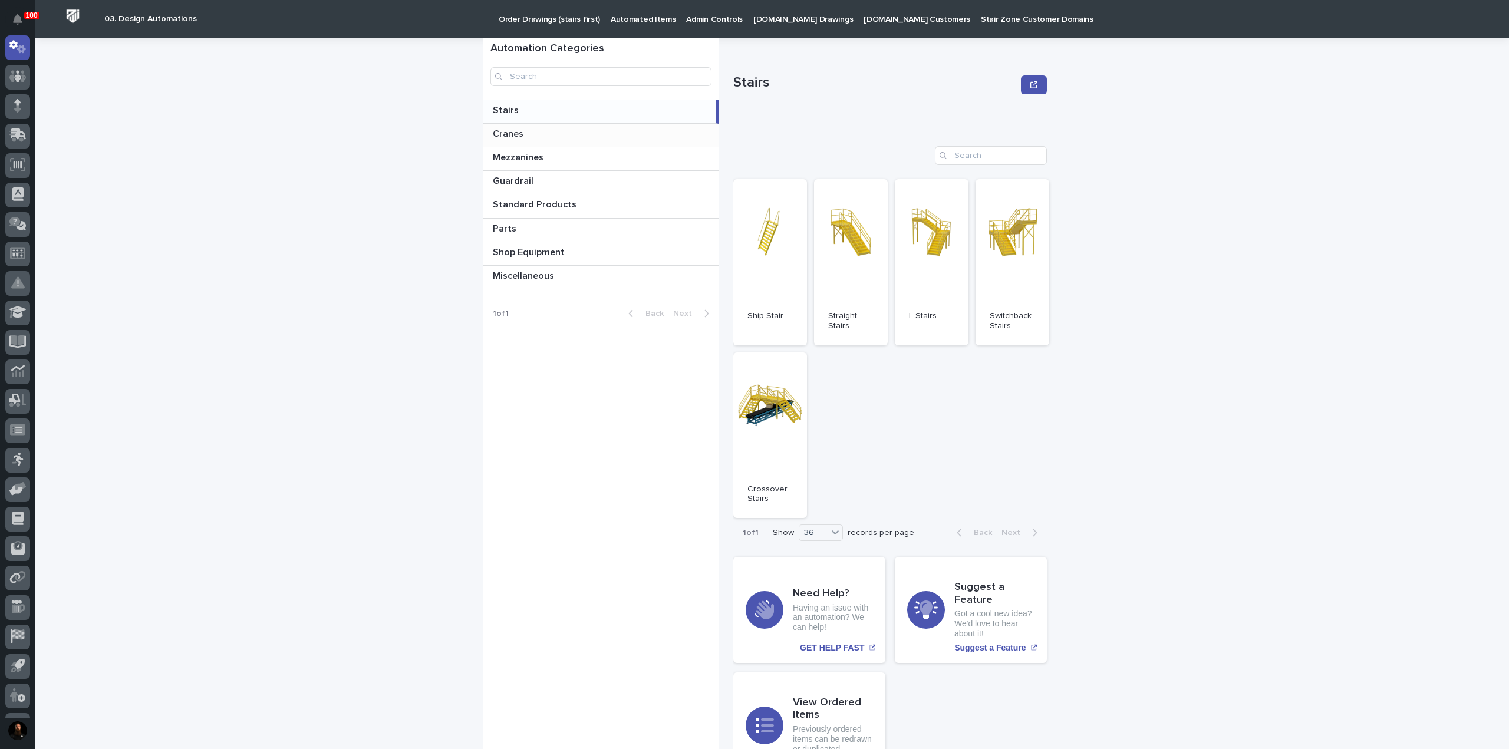
click at [569, 142] on div "Cranes Cranes" at bounding box center [600, 135] width 235 height 23
